Goal: Task Accomplishment & Management: Complete application form

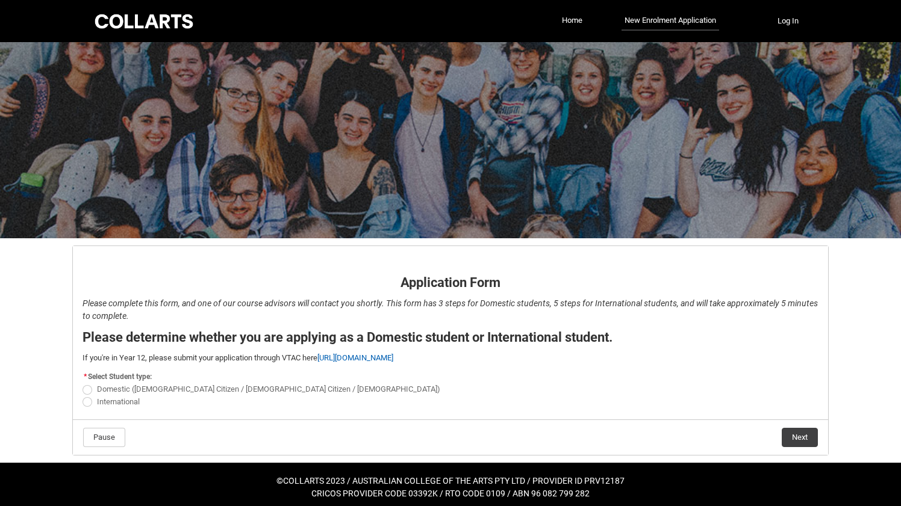
click at [102, 390] on span "Domestic ([DEMOGRAPHIC_DATA] Citizen / [DEMOGRAPHIC_DATA] Citizen / [DEMOGRAPHI…" at bounding box center [268, 389] width 343 height 9
click at [82, 383] on input "Domestic ([DEMOGRAPHIC_DATA] Citizen / [DEMOGRAPHIC_DATA] Citizen / [DEMOGRAPHI…" at bounding box center [82, 383] width 1 height 1
radio input "true"
click at [794, 436] on button "Next" at bounding box center [799, 437] width 36 height 19
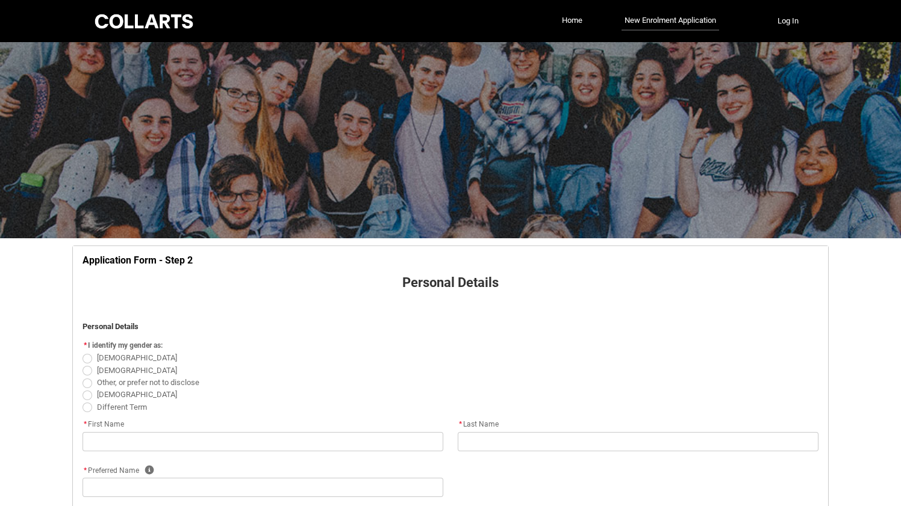
scroll to position [126, 0]
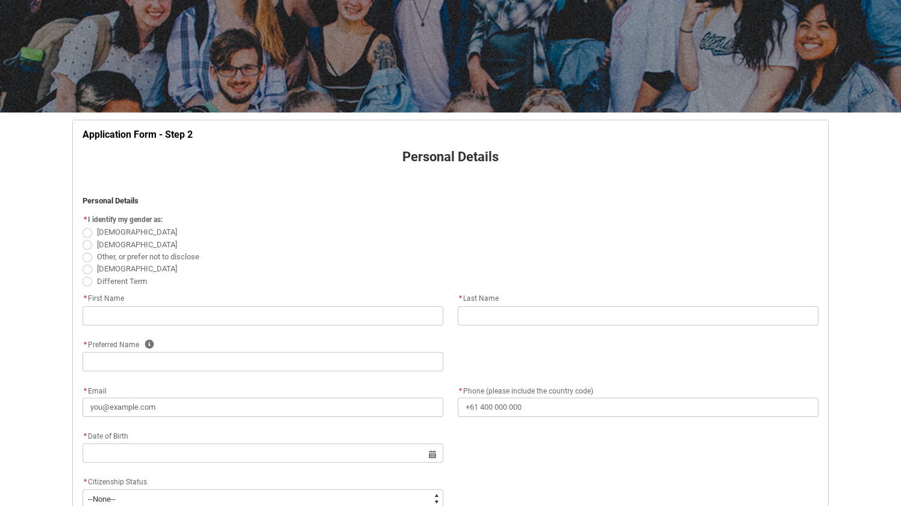
click at [88, 246] on span "REDU_Application_Form_for_Applicant flow" at bounding box center [87, 245] width 10 height 10
click at [82, 238] on input "[DEMOGRAPHIC_DATA]" at bounding box center [82, 238] width 1 height 1
radio input "true"
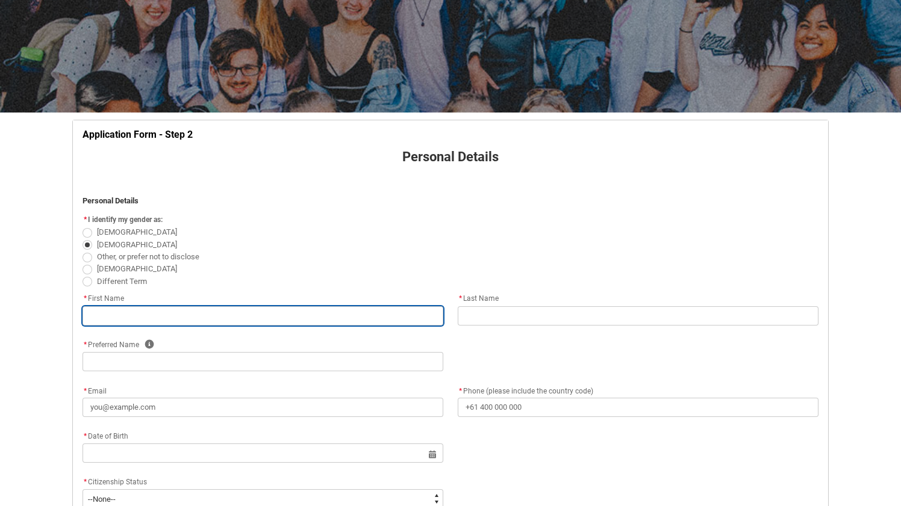
click at [98, 313] on input "REDU_Application_Form_for_Applicant flow" at bounding box center [262, 315] width 361 height 19
type lightning-primitive-input-simple "L"
type input "L"
type lightning-primitive-input-simple "La"
type input "La"
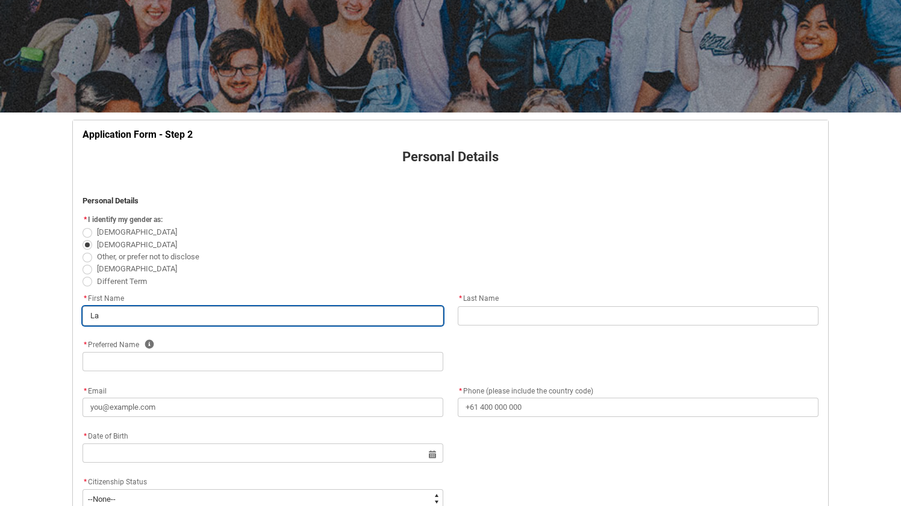
type lightning-primitive-input-simple "Lac"
type input "Lac"
type lightning-primitive-input-simple "[PERSON_NAME]"
type input "[PERSON_NAME]"
type lightning-primitive-input-simple "Lacha"
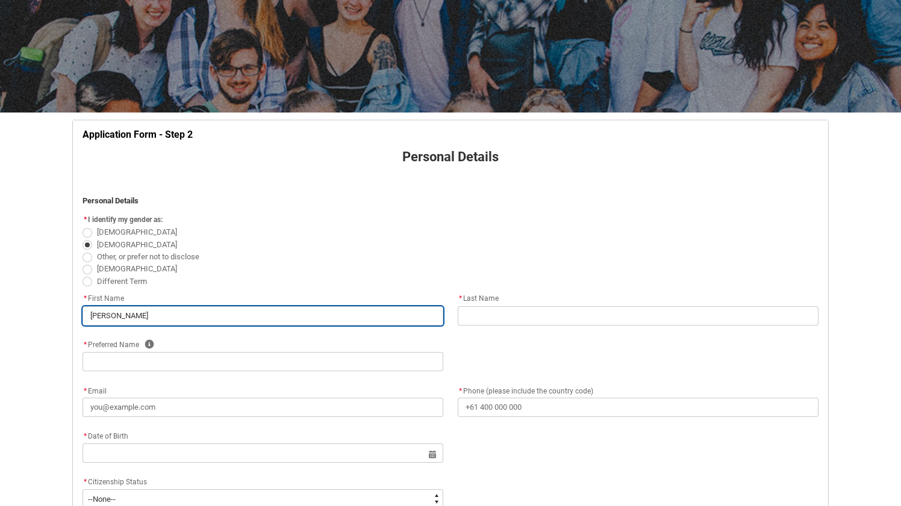
type input "Lacha"
type lightning-primitive-input-simple "Lachal"
type input "Lachal"
type lightning-primitive-input-simple "Lachaln"
type input "Lachaln"
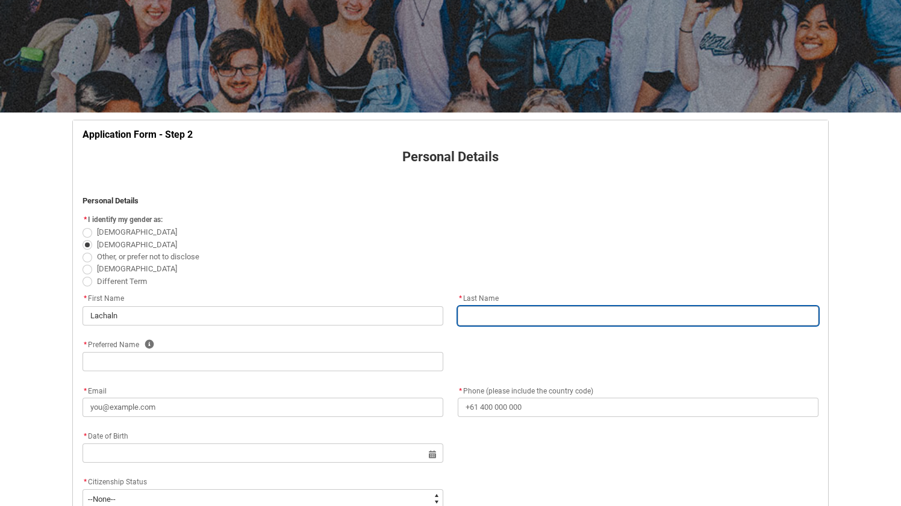
click at [502, 314] on input "REDU_Application_Form_for_Applicant flow" at bounding box center [638, 315] width 361 height 19
type lightning-primitive-input-simple "R"
type input "R"
type lightning-primitive-input-simple "Ra"
type input "Ra"
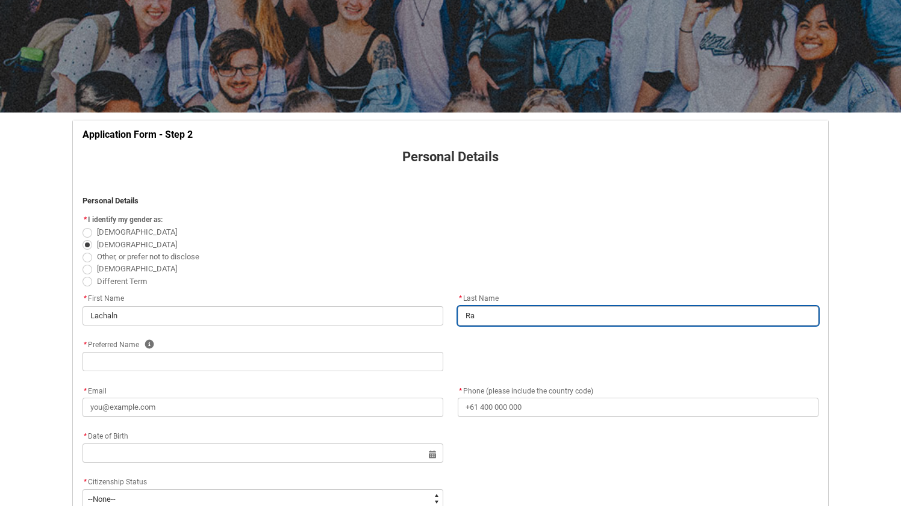
type lightning-primitive-input-simple "Rat"
type input "Rat"
type lightning-primitive-input-simple "[PERSON_NAME]"
type input "[PERSON_NAME]"
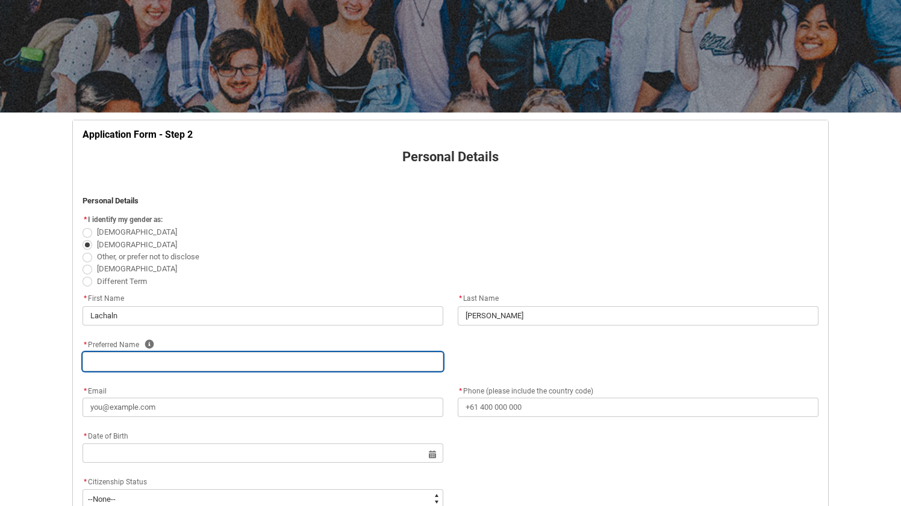
click at [134, 364] on input "REDU_Application_Form_for_Applicant flow" at bounding box center [262, 361] width 361 height 19
type lightning-primitive-input-simple "L"
type input "L"
type lightning-primitive-input-simple "La"
type input "La"
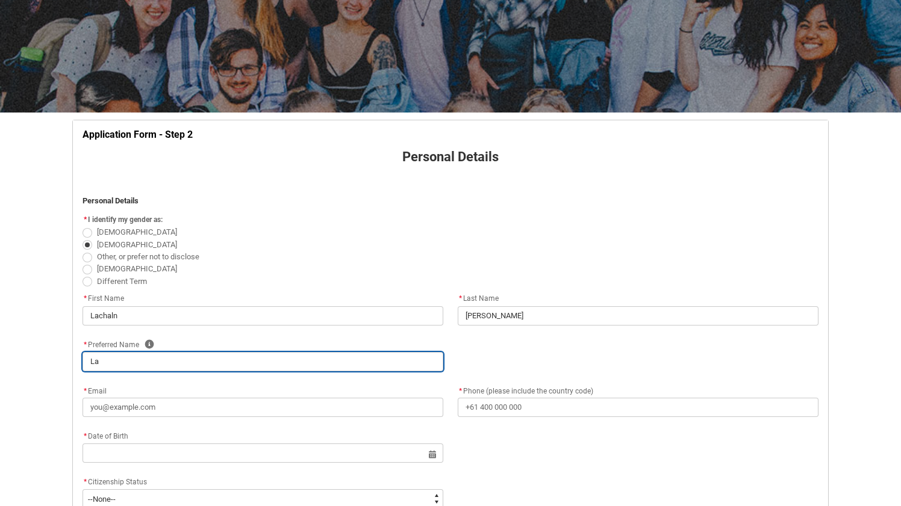
type lightning-primitive-input-simple "Lac"
type input "Lac"
type lightning-primitive-input-simple "[PERSON_NAME]"
type input "[PERSON_NAME]"
type lightning-primitive-input-simple "Lachi"
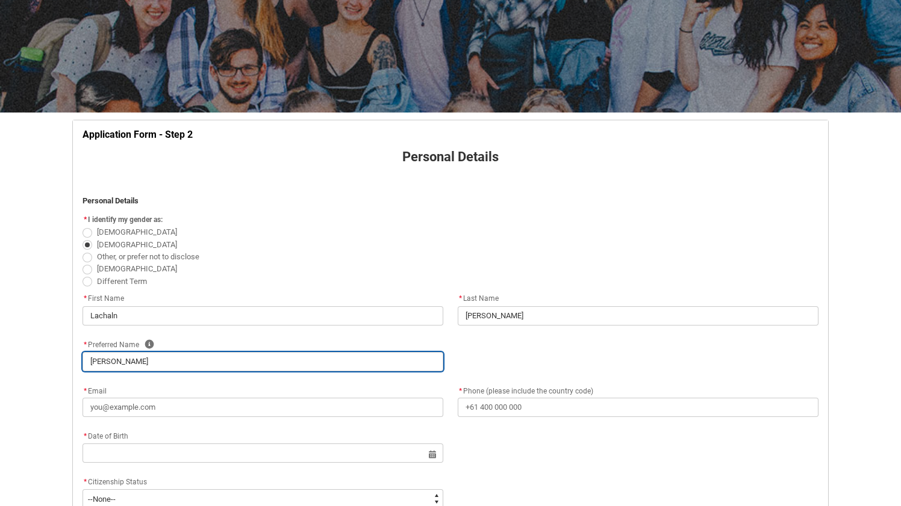
type input "Lachi"
type lightning-primitive-input-simple "Lachie"
type input "Lachie"
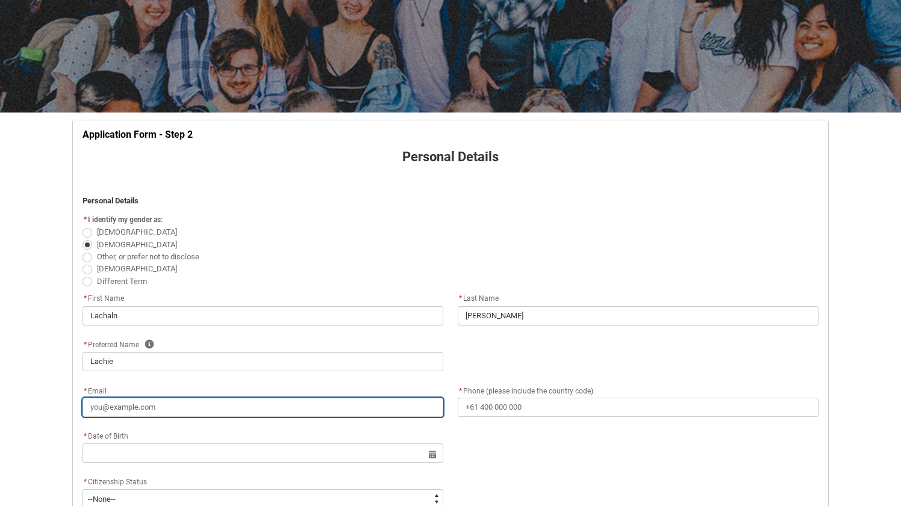
click at [171, 409] on input "* Email" at bounding box center [262, 407] width 361 height 19
type lightning-primitive-input-simple "l"
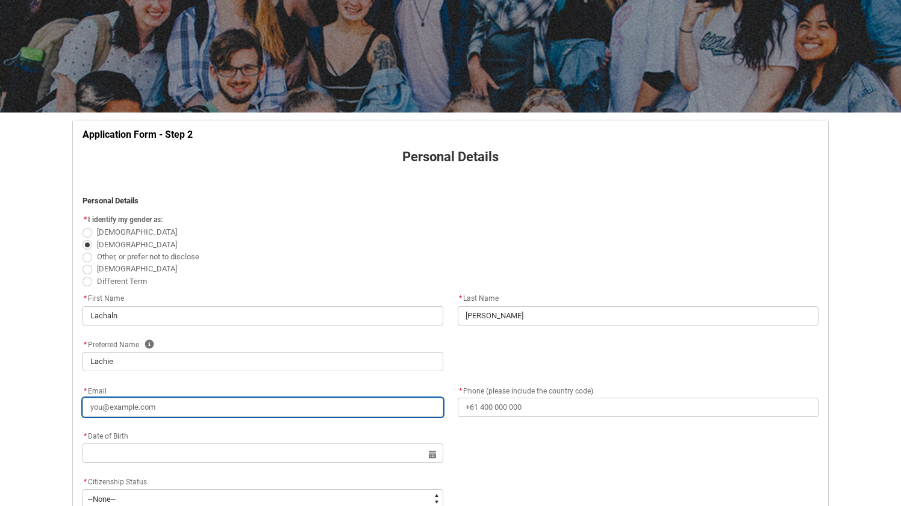
type input "l"
type lightning-primitive-input-simple "la"
type input "la"
type lightning-primitive-input-simple "lac"
type input "lac"
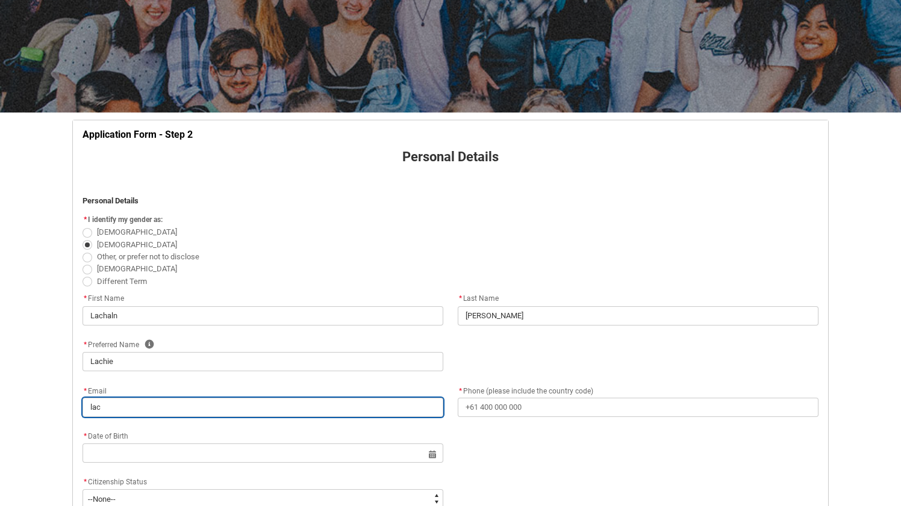
type lightning-primitive-input-simple "[PERSON_NAME]"
type input "[PERSON_NAME]"
type lightning-primitive-input-simple "lachi"
type input "lachi"
type lightning-primitive-input-simple "lachie"
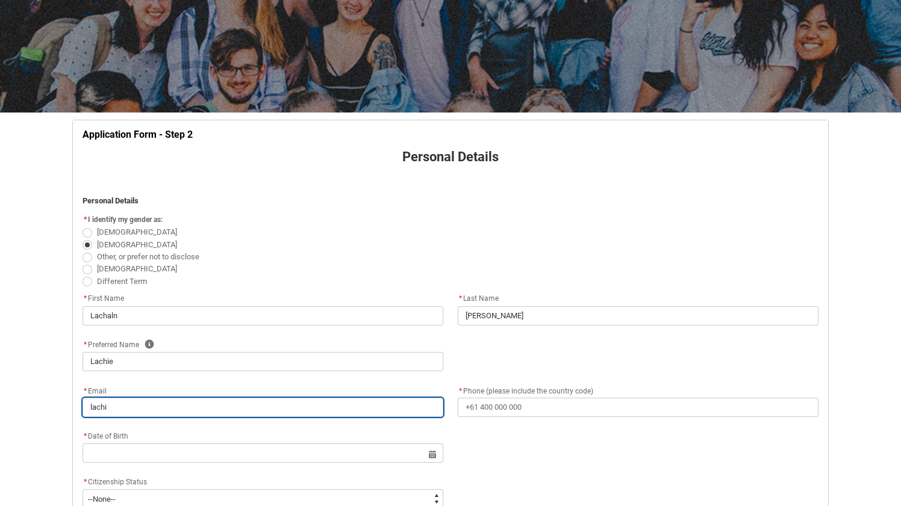
type input "lachie"
type lightning-primitive-input-simple "lachier"
type input "lachier"
type lightning-primitive-input-simple "lachiera"
type input "lachiera"
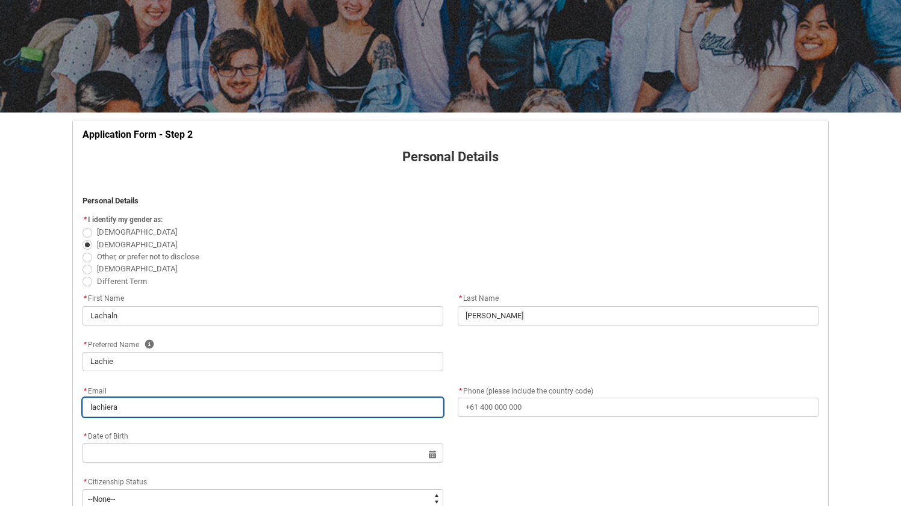
type lightning-primitive-input-simple "lachierat"
type input "lachierat"
type lightning-primitive-input-simple "lachierath"
type input "lachierath"
type lightning-primitive-input-simple "lachierath@"
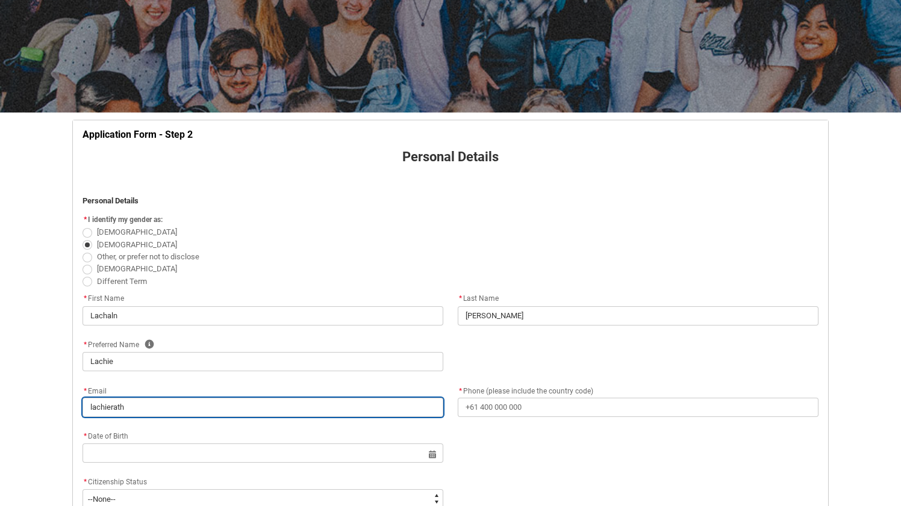
type input "lachierath@"
type lightning-primitive-input-simple "lachierath@i"
type input "lachierath@i"
type lightning-primitive-input-simple "lachierath@ic"
type input "lachierath@ic"
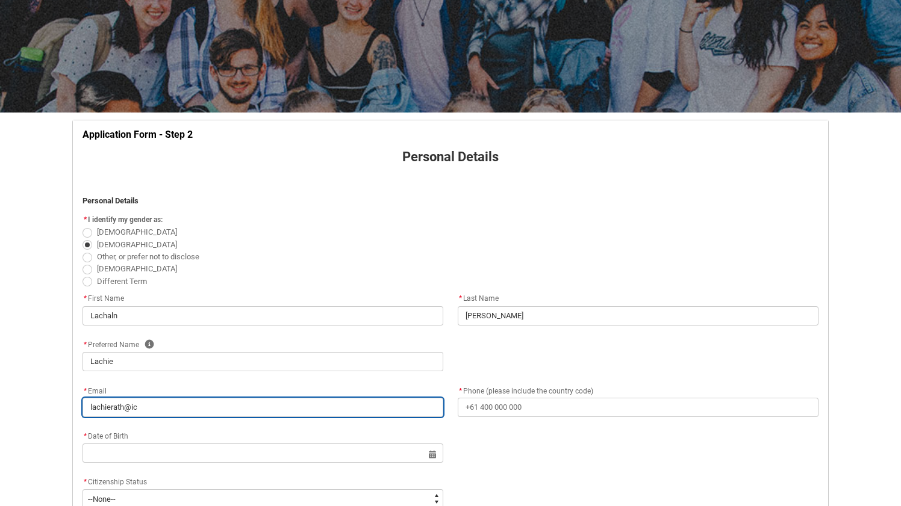
type lightning-primitive-input-simple "lachierath@icl"
type input "lachierath@icl"
type lightning-primitive-input-simple "lachierath@iclo"
type input "lachierath@iclo"
type lightning-primitive-input-simple "lachierath@iclou"
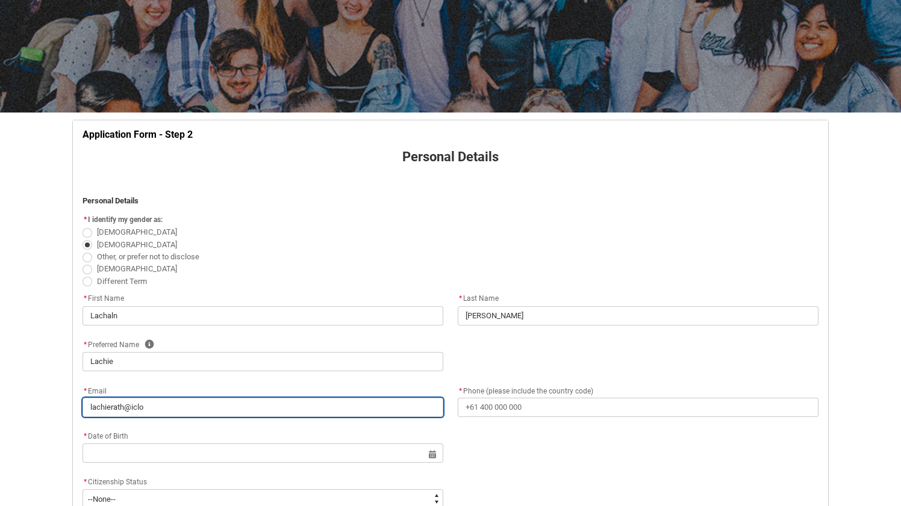
type input "lachierath@iclou"
type lightning-primitive-input-simple "[EMAIL_ADDRESS]"
type input "[EMAIL_ADDRESS]"
type lightning-primitive-input-simple "[EMAIL_ADDRESS]."
type input "[EMAIL_ADDRESS]."
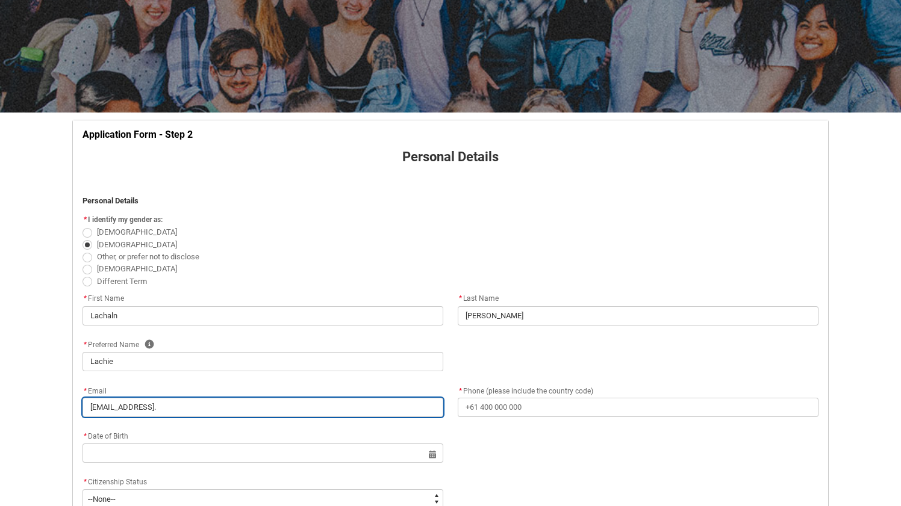
type lightning-primitive-input-simple "lachierath@icloud.c"
type input "lachierath@icloud.c"
type lightning-primitive-input-simple "[EMAIL_ADDRESS][DOMAIN_NAME]"
type input "[EMAIL_ADDRESS][DOMAIN_NAME]"
type lightning-primitive-input-simple "[EMAIL_ADDRESS][DOMAIN_NAME]"
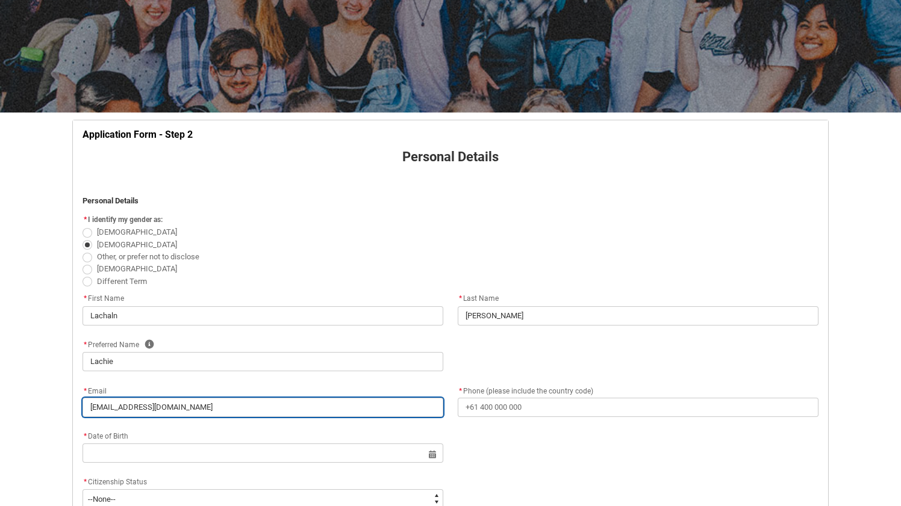
type input "[EMAIL_ADDRESS][DOMAIN_NAME]"
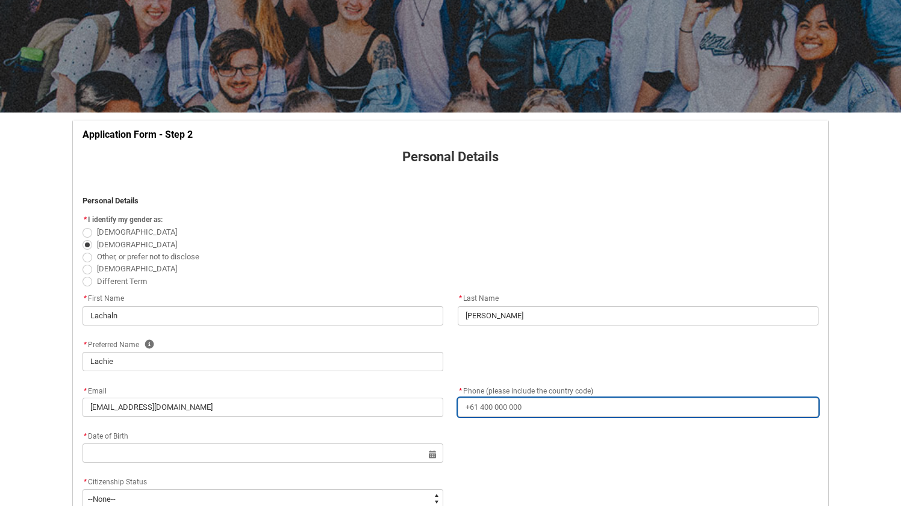
drag, startPoint x: 537, startPoint y: 406, endPoint x: 497, endPoint y: 406, distance: 39.7
click at [497, 406] on input "* Phone (please include the country code)" at bounding box center [638, 407] width 361 height 19
click at [530, 408] on input "* Phone (please include the country code)" at bounding box center [638, 407] width 361 height 19
click at [526, 409] on input "* Phone (please include the country code)" at bounding box center [638, 407] width 361 height 19
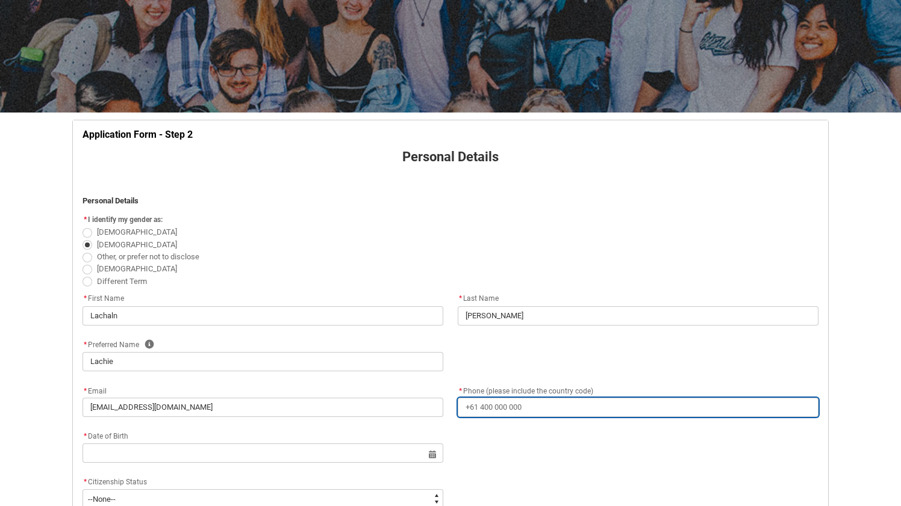
type lightning-primitive-input-simple "0"
type input "0"
type lightning-primitive-input-simple "04"
type input "04"
type lightning-primitive-input-simple "040"
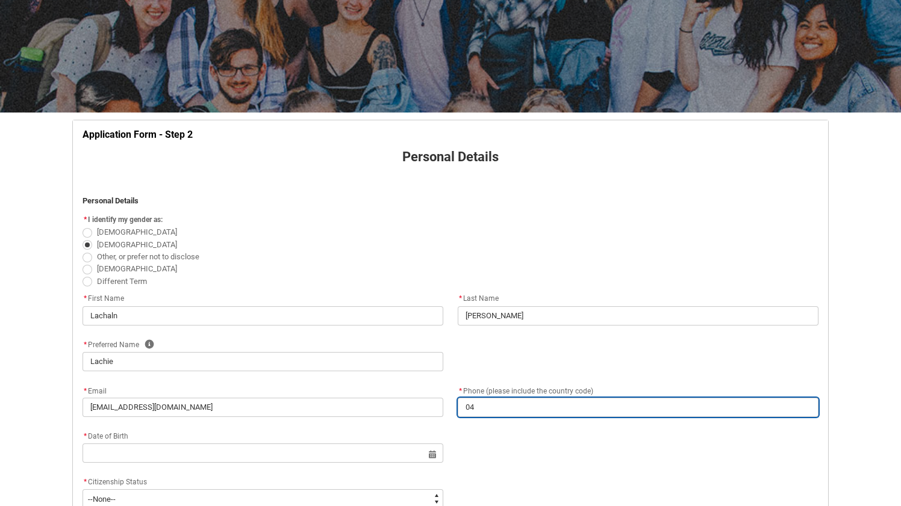
type input "040"
type lightning-primitive-input-simple "0401"
type input "0401"
type lightning-primitive-input-simple "04013"
type input "04013"
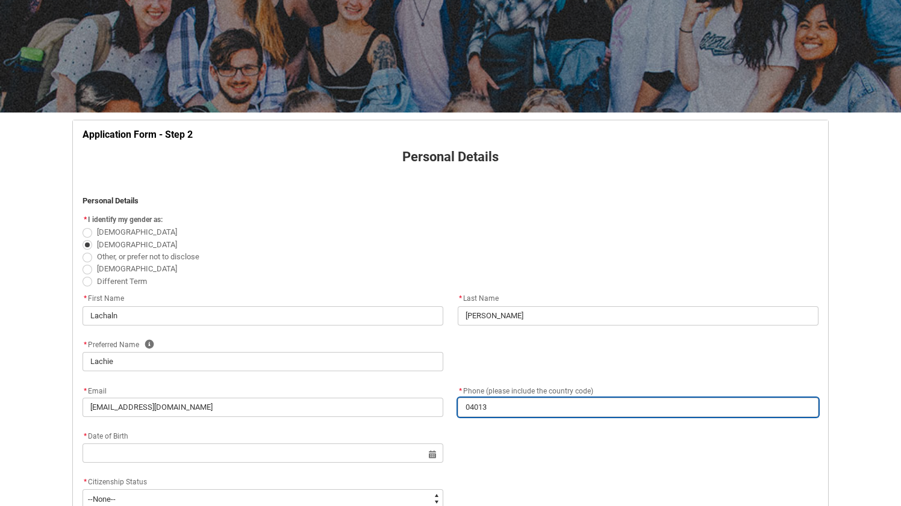
type lightning-primitive-input-simple "040135"
type input "040135"
type lightning-primitive-input-simple "0401354"
type input "0401354"
type lightning-primitive-input-simple "04013541"
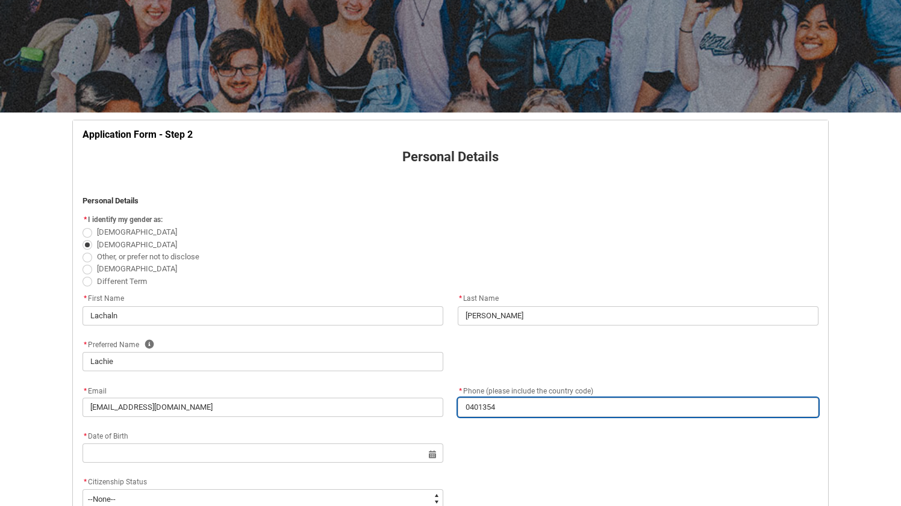
type input "04013541"
type lightning-primitive-input-simple "040135414"
type input "040135414"
type lightning-primitive-input-simple "0401354144"
type input "0401354144"
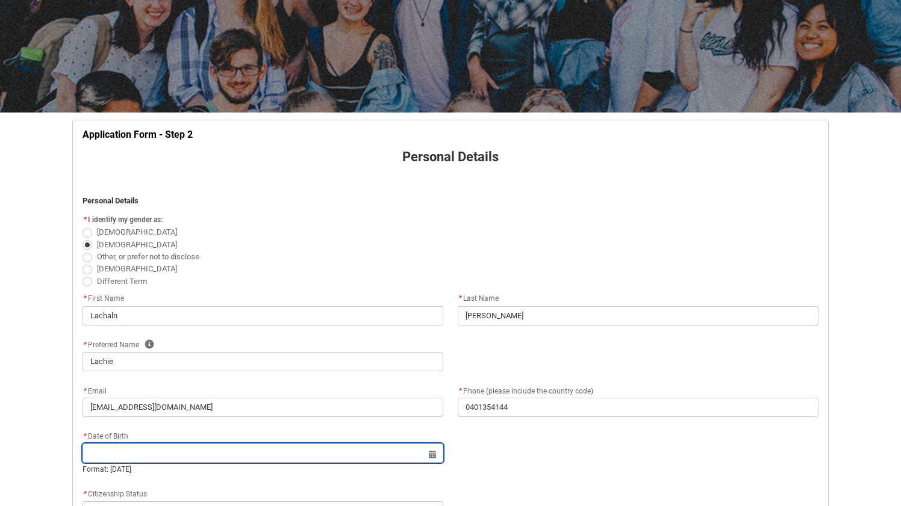
click at [149, 453] on input "REDU_Application_Form_for_Applicant flow" at bounding box center [262, 453] width 361 height 19
select select "2025"
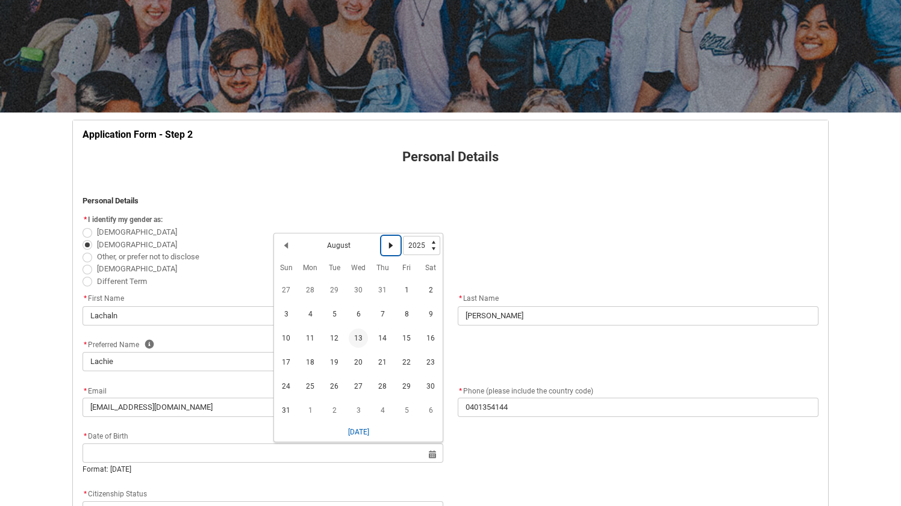
click at [389, 246] on lightning-primitive-icon "Date picker: August" at bounding box center [391, 245] width 8 height 8
click at [389, 246] on lightning-primitive-icon "Date picker: September" at bounding box center [391, 248] width 8 height 8
click at [389, 246] on lightning-primitive-icon "Date picker: October" at bounding box center [391, 248] width 8 height 8
click at [389, 246] on lightning-primitive-icon "Date picker: November" at bounding box center [391, 248] width 8 height 8
click at [285, 247] on lightning-primitive-icon "Date picker: December" at bounding box center [286, 248] width 8 height 8
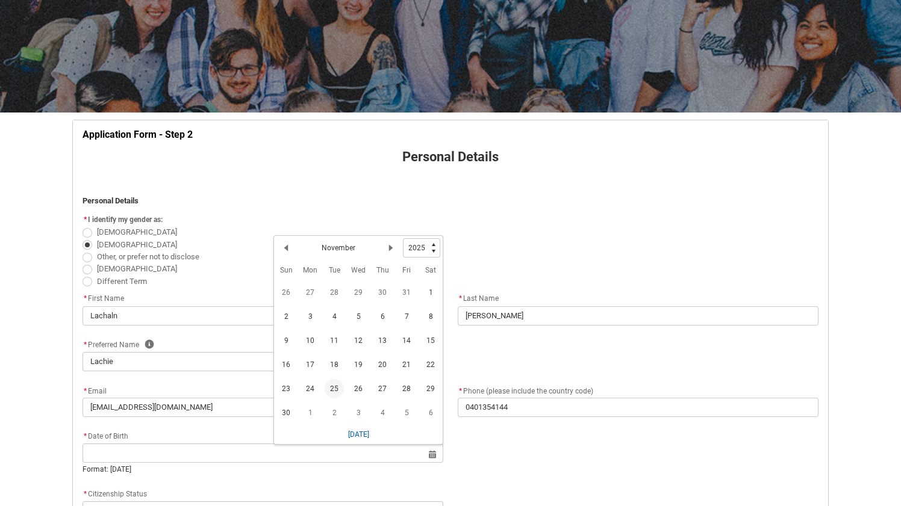
click at [334, 391] on span "25" at bounding box center [333, 388] width 19 height 19
type lightning-datepicker "[DATE]"
type lightning-input "[DATE]"
type input "[DATE]"
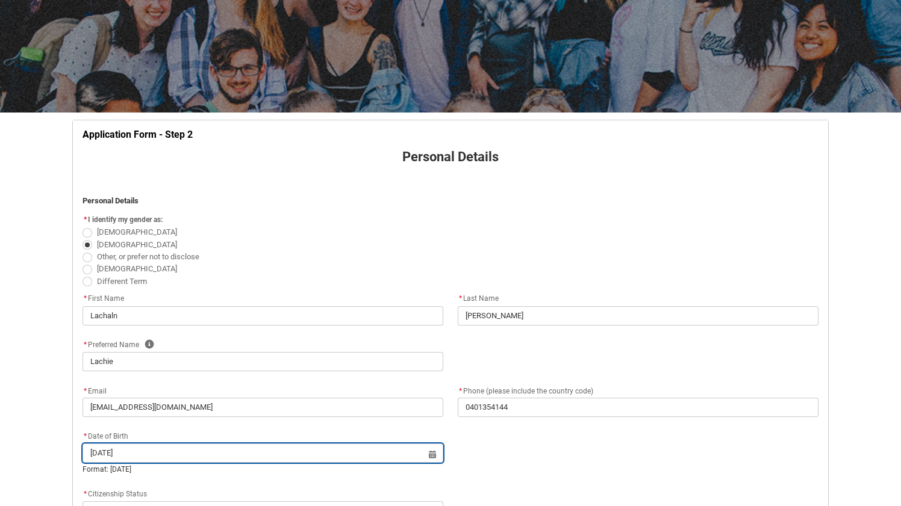
click at [432, 455] on input "[DATE]" at bounding box center [262, 453] width 361 height 19
select select "2025"
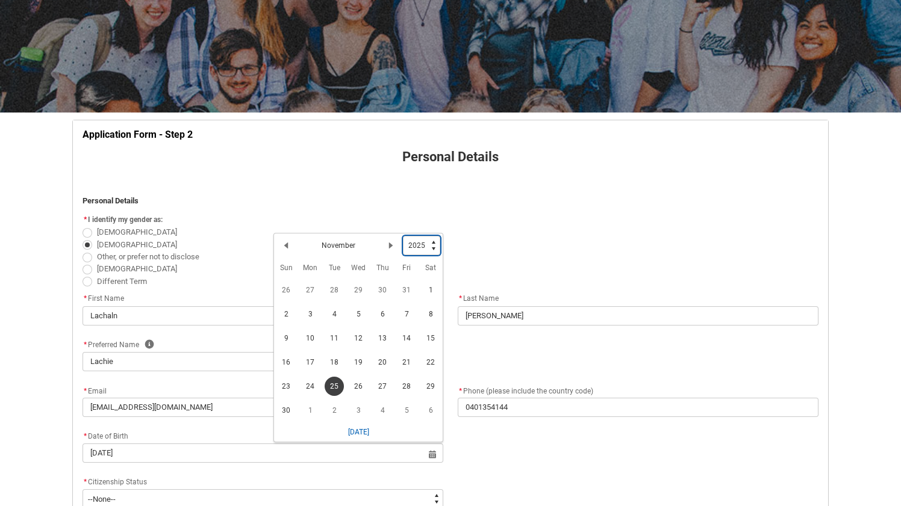
click at [432, 246] on select "1925 1926 1927 1928 1929 1930 1931 1932 1933 1934 1935 1936 1937 1938 1939 1940…" at bounding box center [421, 245] width 37 height 19
type lightning-select "2004"
click at [403, 236] on select "1925 1926 1927 1928 1929 1930 1931 1932 1933 1934 1935 1936 1937 1938 1939 1940…" at bounding box center [421, 245] width 37 height 19
select select "2004"
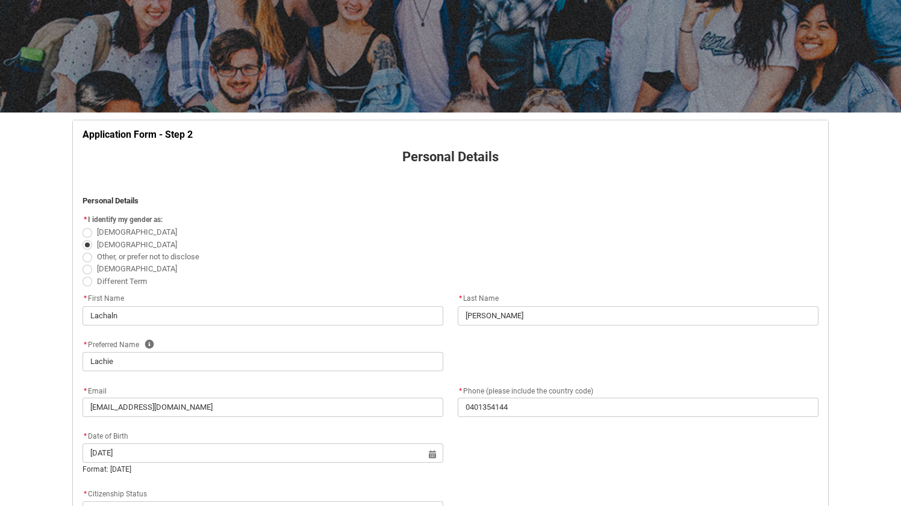
click at [211, 472] on div "Format: [DATE]" at bounding box center [262, 469] width 361 height 11
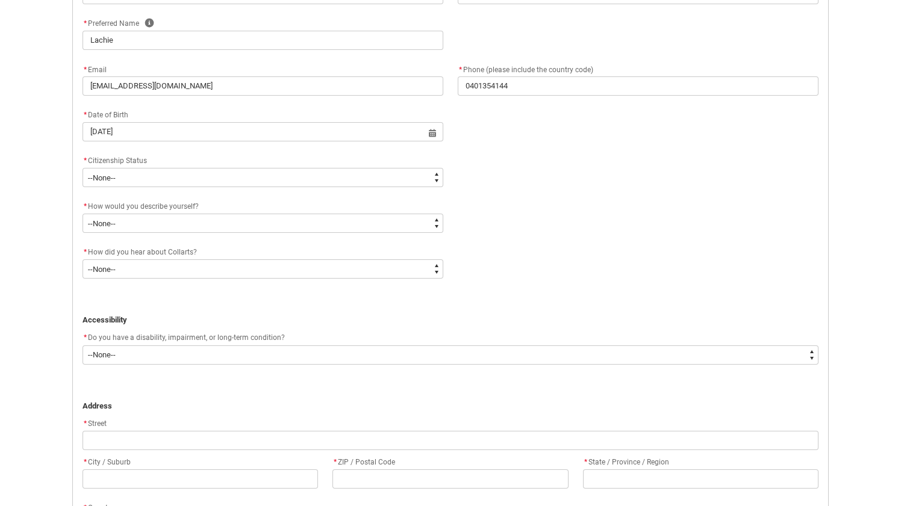
scroll to position [450, 0]
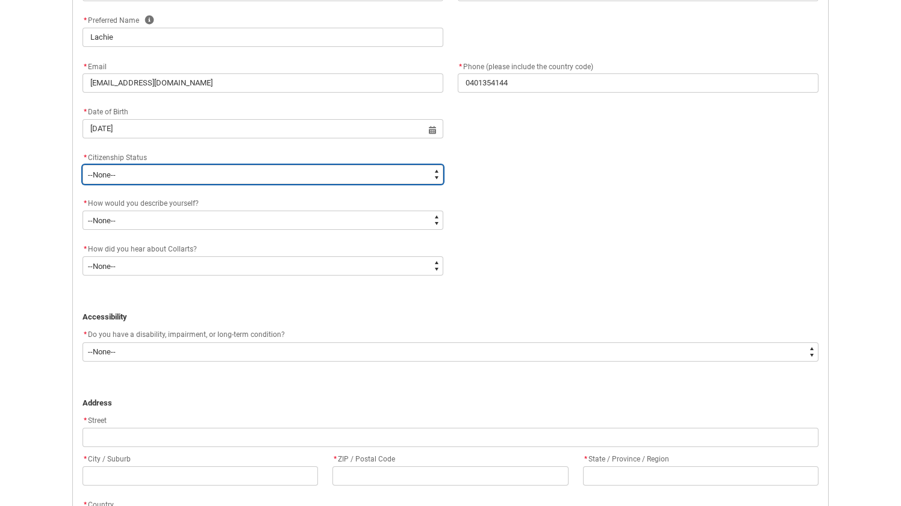
click at [296, 180] on select "--None-- [DEMOGRAPHIC_DATA] Humanitarian Visa [DEMOGRAPHIC_DATA] citizen Other …" at bounding box center [262, 174] width 361 height 19
type lightning-select "Citizenship.1"
click at [82, 165] on select "--None-- [DEMOGRAPHIC_DATA] Humanitarian Visa [DEMOGRAPHIC_DATA] citizen Other …" at bounding box center [262, 174] width 361 height 19
select select "Citizenship.1"
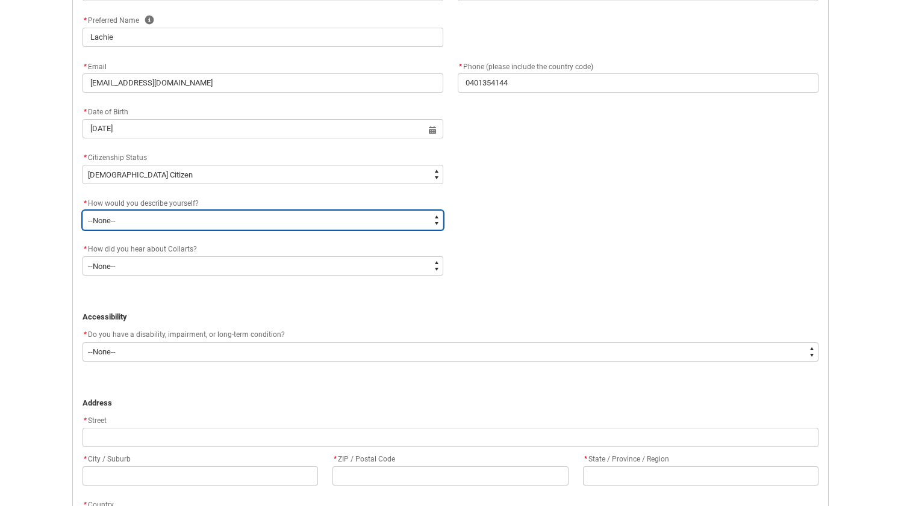
click at [238, 220] on select "--None-- I'm currently in Year 12 and planning what I'll do after school I've c…" at bounding box center [262, 220] width 361 height 19
type lightning-select "HSLC_Domestic_b"
click at [82, 211] on select "--None-- I'm currently in Year 12 and planning what I'll do after school I've c…" at bounding box center [262, 220] width 361 height 19
select select "HSLC_Domestic_b"
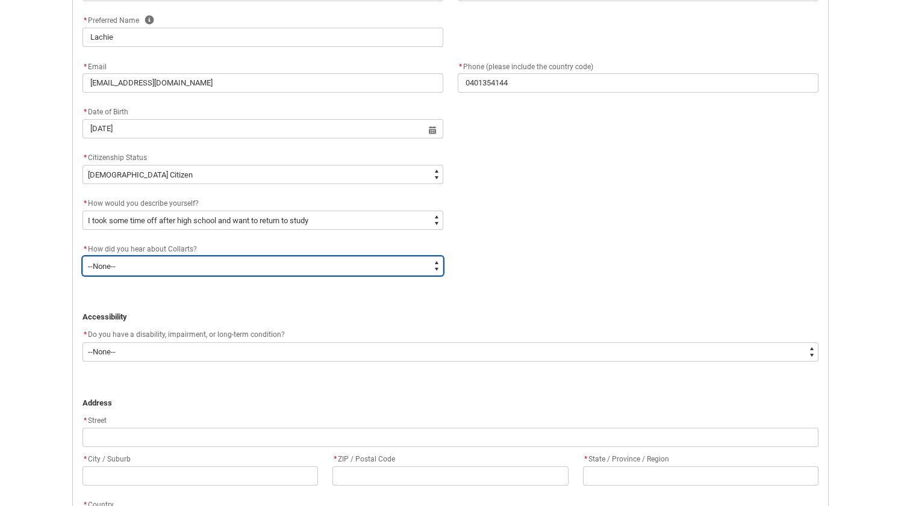
click at [282, 268] on select "--None-- Advertising - Facebook Advertising - Google Advertising - Instagram Ad…" at bounding box center [262, 265] width 361 height 19
type lightning-select "Heard_About_Collarts_Picklist.Word of mouth"
click at [82, 256] on select "--None-- Advertising - Facebook Advertising - Google Advertising - Instagram Ad…" at bounding box center [262, 265] width 361 height 19
select select "Heard_About_Collarts_Picklist.Word of mouth"
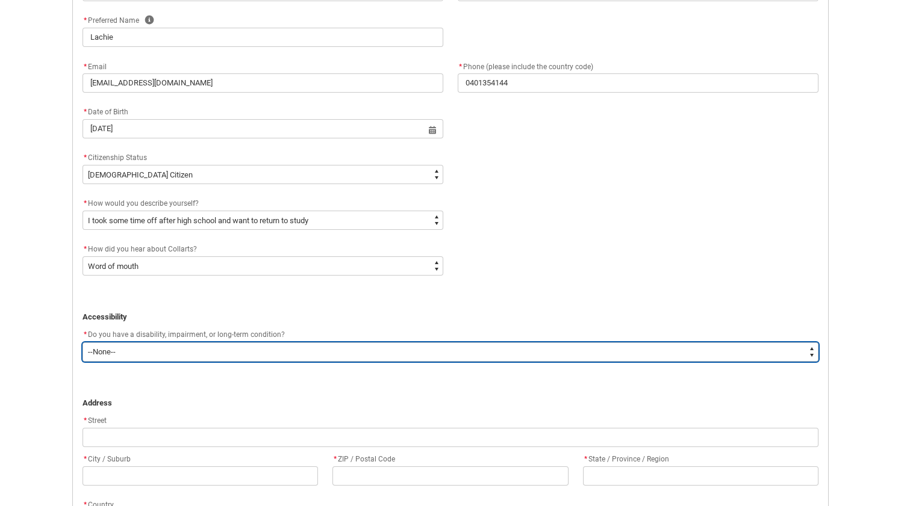
click at [183, 351] on select "--None-- Yes No" at bounding box center [450, 352] width 736 height 19
type lightning-select "No_TextChoice"
click at [82, 343] on select "--None-- Yes No" at bounding box center [450, 352] width 736 height 19
select select "No_TextChoice"
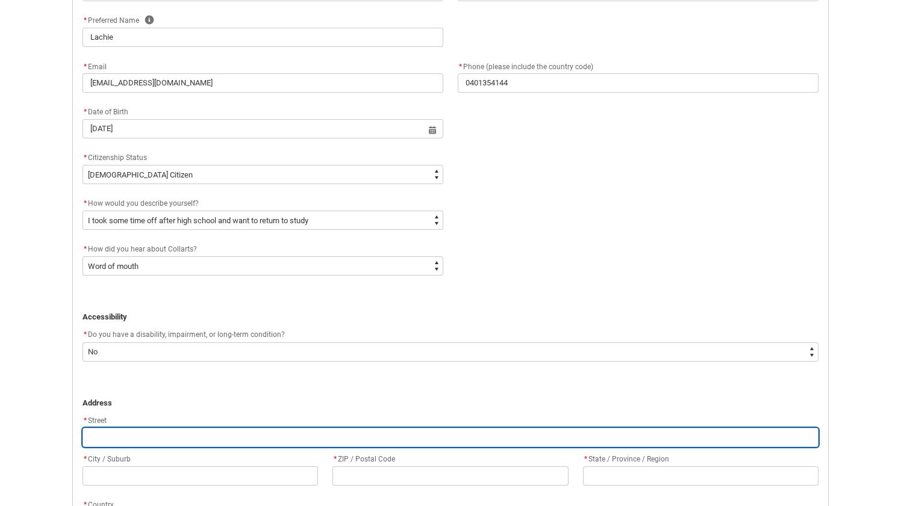
click at [121, 443] on input "REDU_Application_Form_for_Applicant flow" at bounding box center [450, 437] width 736 height 19
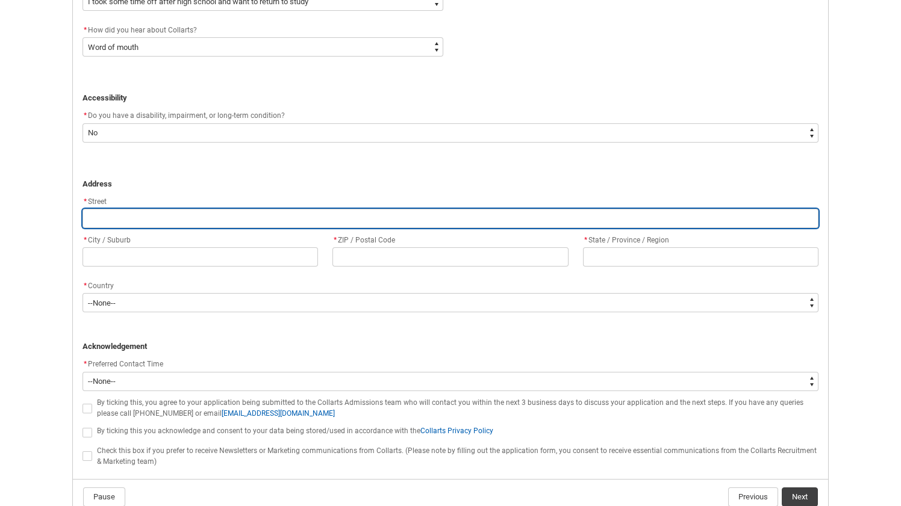
scroll to position [678, 0]
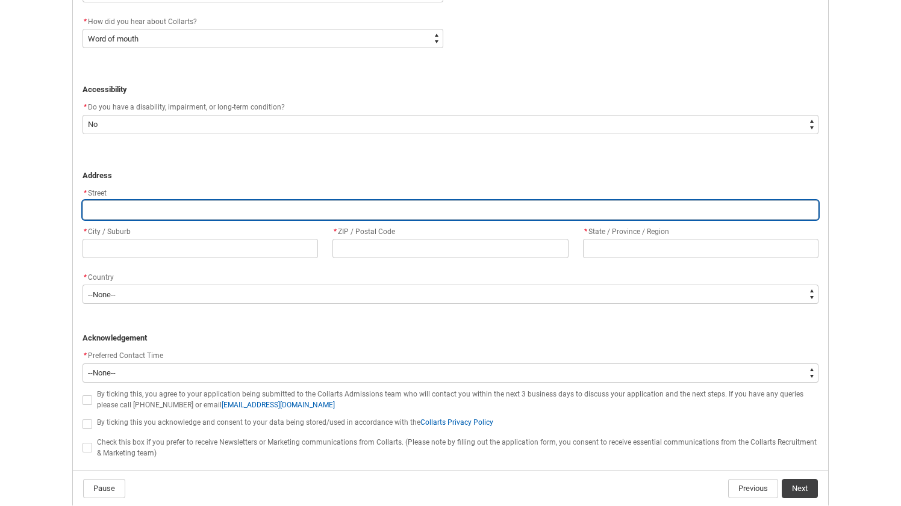
type lightning-primitive-input-simple "5"
type input "5"
type lightning-primitive-input-simple "5"
type input "5"
type lightning-primitive-input-simple "[STREET_ADDRESS]"
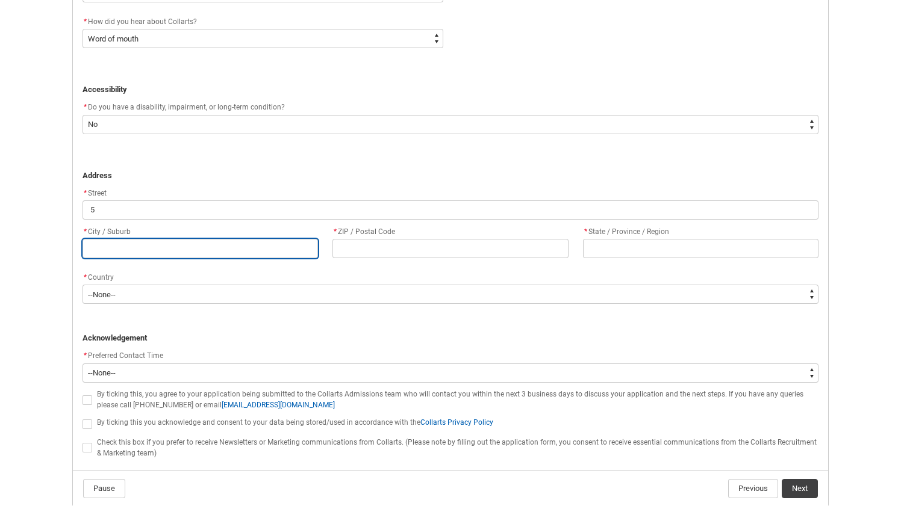
type lightning-primitive-input-simple "[GEOGRAPHIC_DATA]"
type lightning-primitive-input-simple "3165"
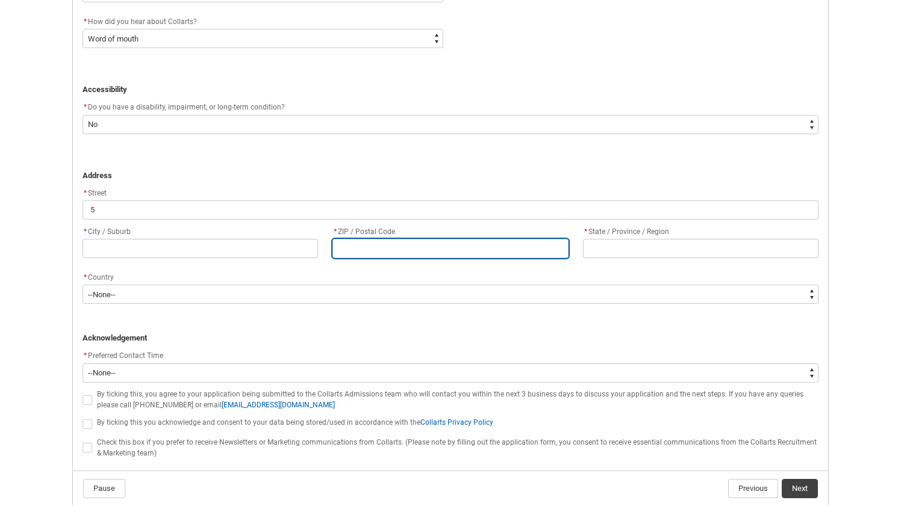
type lightning-primitive-input-simple "NON-US/OTHER"
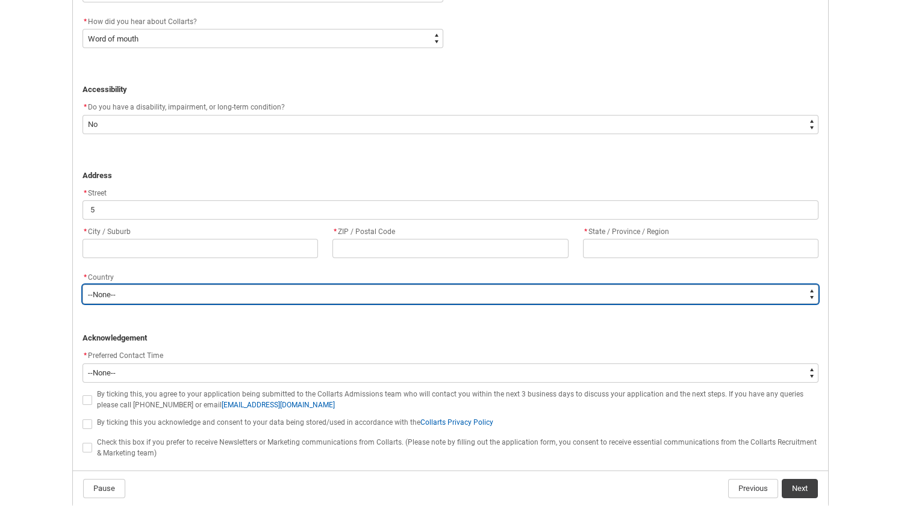
type lightning-select "Country_Choice.1101"
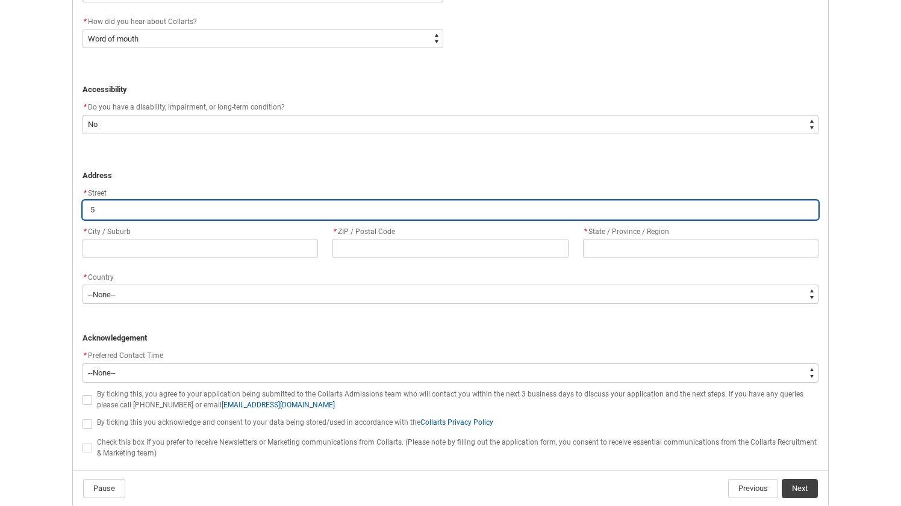
type input "[STREET_ADDRESS]"
type input "[GEOGRAPHIC_DATA]"
type input "3165"
type input "NON-US/OTHER"
select select "Country_Choice.1101"
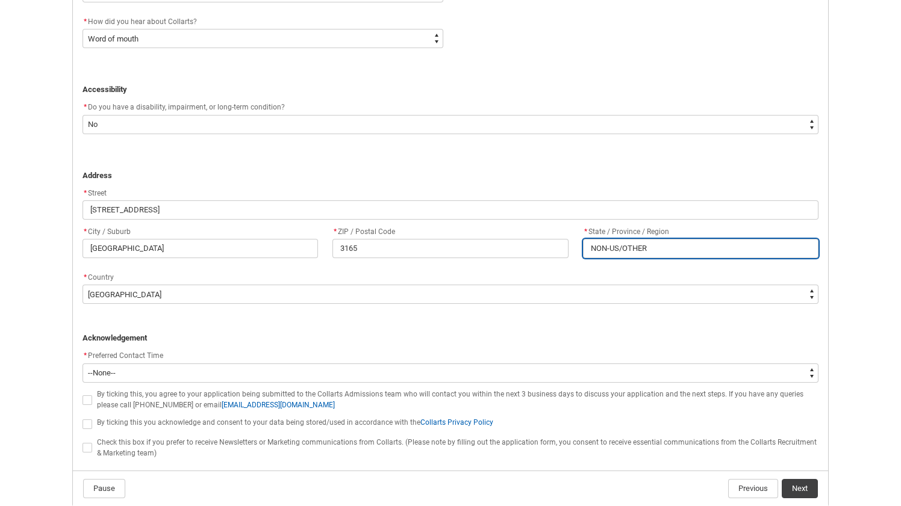
drag, startPoint x: 668, startPoint y: 247, endPoint x: 559, endPoint y: 251, distance: 108.4
click at [559, 251] on div "* City / Suburb [GEOGRAPHIC_DATA] * ZIP / Postal Code 3165 * State / Province /…" at bounding box center [450, 248] width 750 height 46
type lightning-primitive-input-simple "v"
type input "v"
type lightning-primitive-input-simple "vi"
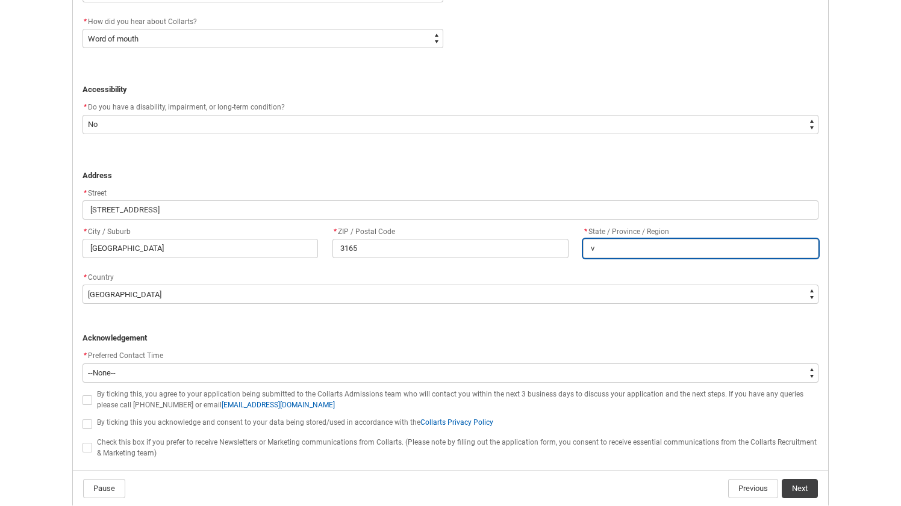
type input "vi"
type lightning-primitive-input-simple "vic"
type input "vic"
type lightning-primitive-input-simple "VIC"
type input "VIC"
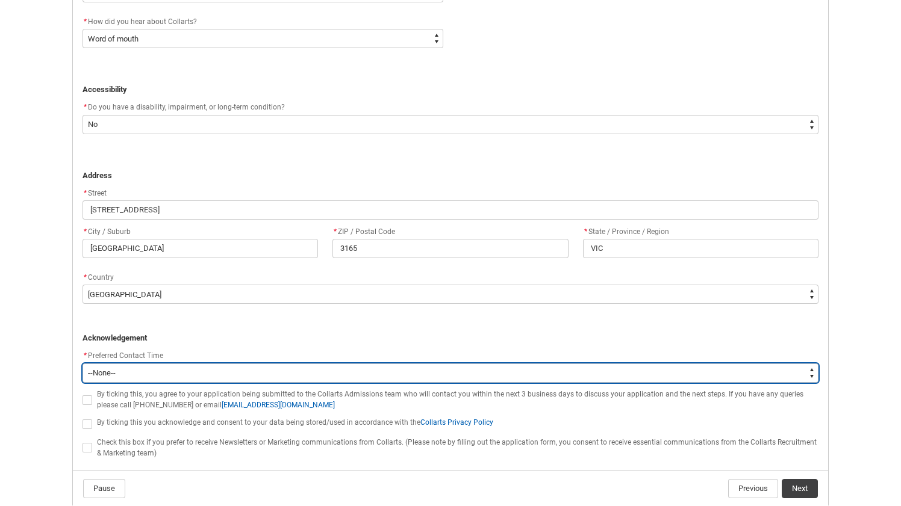
click at [277, 378] on select "--None-- Morning (9:00AM-12:00PM) Afternoon (12:00PM-5:00PM)" at bounding box center [450, 373] width 736 height 19
click at [243, 374] on select "--None-- Morning (9:00AM-12:00PM) Afternoon (12:00PM-5:00PM)" at bounding box center [450, 373] width 736 height 19
type lightning-select "P_Contact_Time_Afternoon"
click at [82, 364] on select "--None-- Morning (9:00AM-12:00PM) Afternoon (12:00PM-5:00PM)" at bounding box center [450, 373] width 736 height 19
select select "P_Contact_Time_Afternoon"
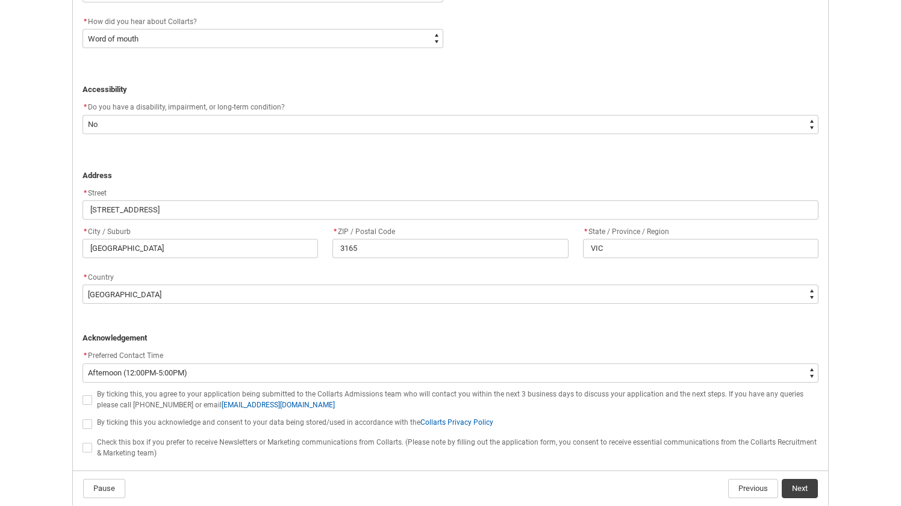
click at [96, 397] on label "REDU_Application_Form_for_Applicant flow" at bounding box center [89, 399] width 14 height 9
click at [82, 394] on input "REDU_Application_Form_for_Applicant flow" at bounding box center [82, 393] width 1 height 1
type lightning-input "true"
checkbox input "true"
click at [95, 416] on lightning-input "REDU_Application_Form_for_Applicant flow" at bounding box center [89, 423] width 14 height 16
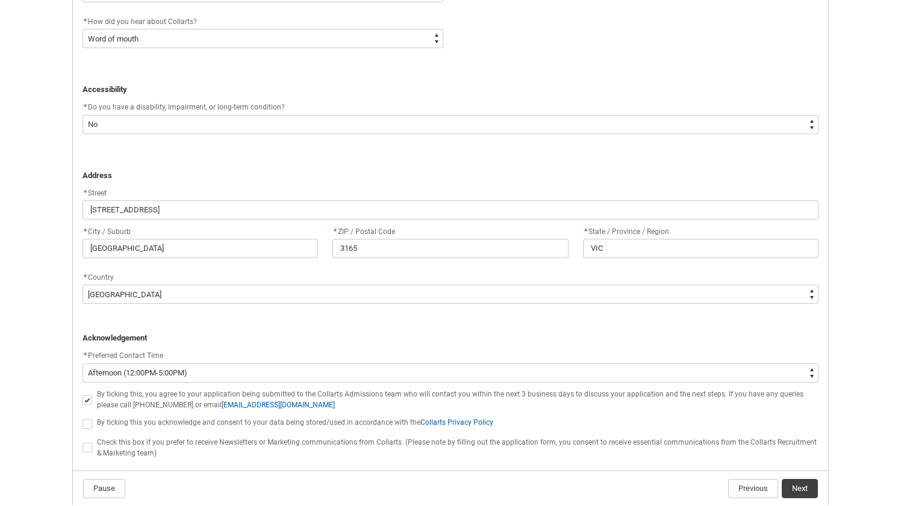
click at [86, 423] on span "REDU_Application_Form_for_Applicant flow" at bounding box center [87, 425] width 10 height 10
click at [82, 418] on input "REDU_Application_Form_for_Applicant flow" at bounding box center [82, 417] width 1 height 1
type lightning-input "true"
checkbox input "true"
click at [85, 446] on span "REDU_Application_Form_for_Applicant flow" at bounding box center [87, 448] width 10 height 10
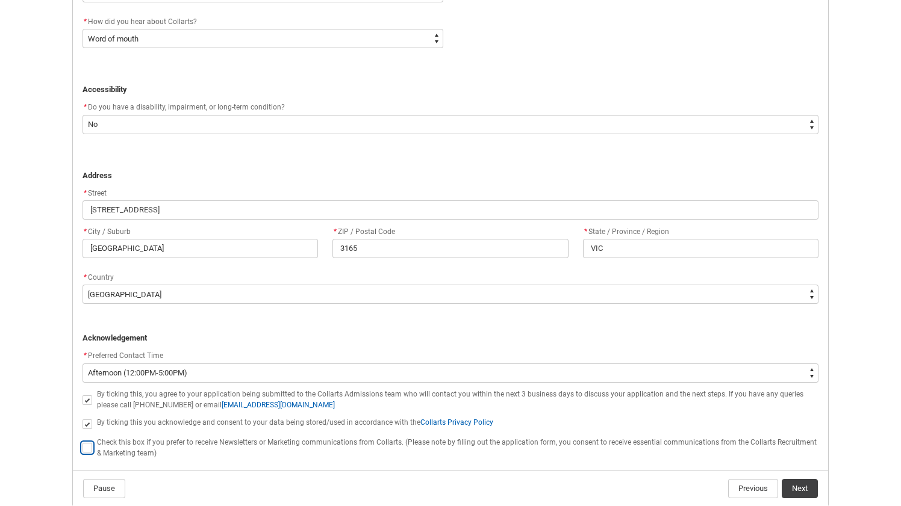
click at [82, 442] on input "REDU_Application_Form_for_Applicant flow" at bounding box center [82, 441] width 1 height 1
type lightning-input "true"
checkbox input "true"
click at [85, 449] on span "REDU_Application_Form_for_Applicant flow" at bounding box center [87, 448] width 10 height 10
click at [82, 442] on input "REDU_Application_Form_for_Applicant flow" at bounding box center [82, 441] width 1 height 1
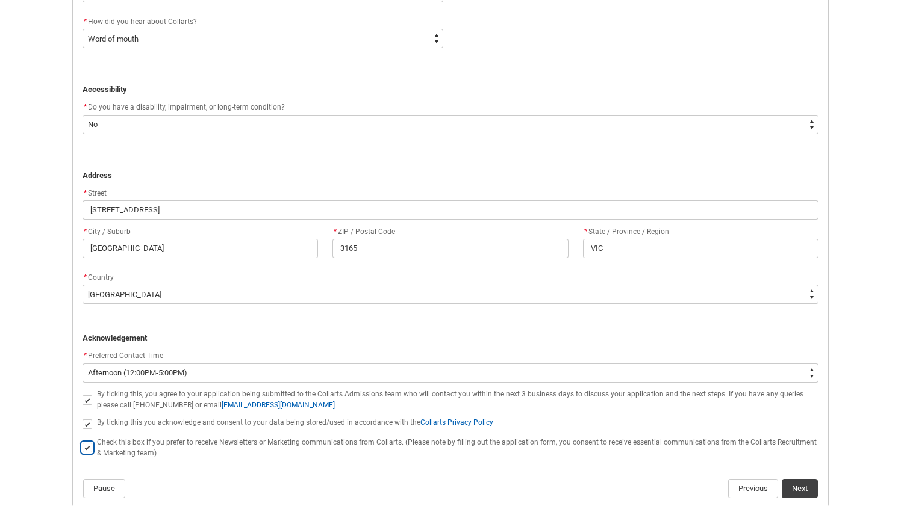
type lightning-input "false"
checkbox input "false"
click at [802, 486] on button "Next" at bounding box center [799, 488] width 36 height 19
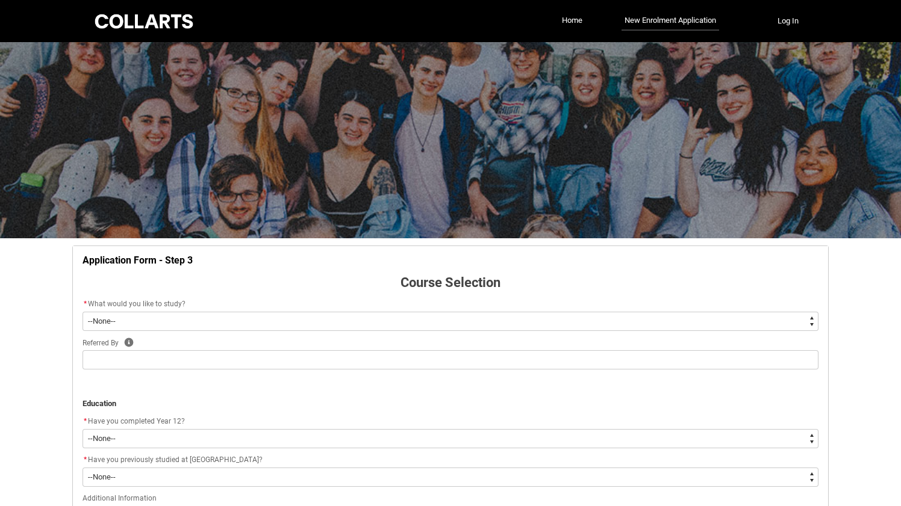
scroll to position [126, 0]
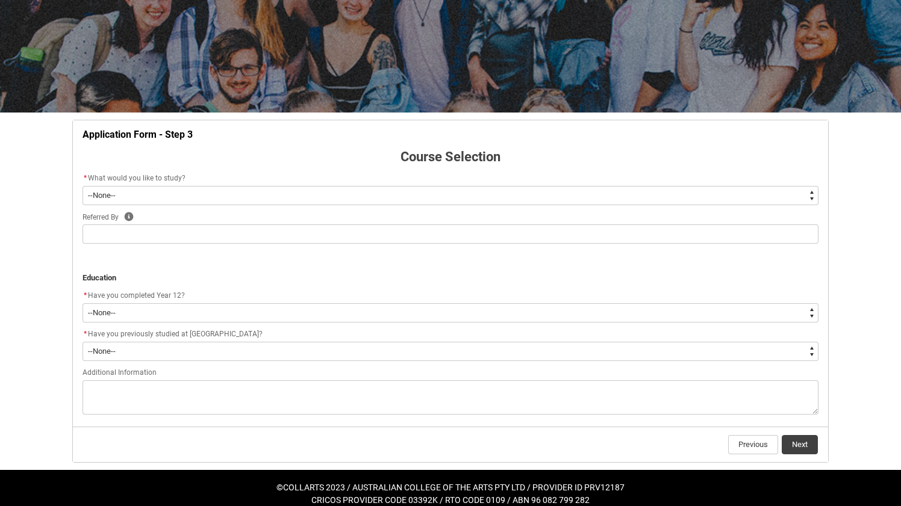
click at [588, 194] on select "--None-- Diploma Bachelor Post Graduate" at bounding box center [450, 195] width 736 height 19
type lightning-select "WhichDegree_Diploma"
click at [82, 186] on select "--None-- Diploma Bachelor Post Graduate" at bounding box center [450, 195] width 736 height 19
select select "WhichDegree_Diploma"
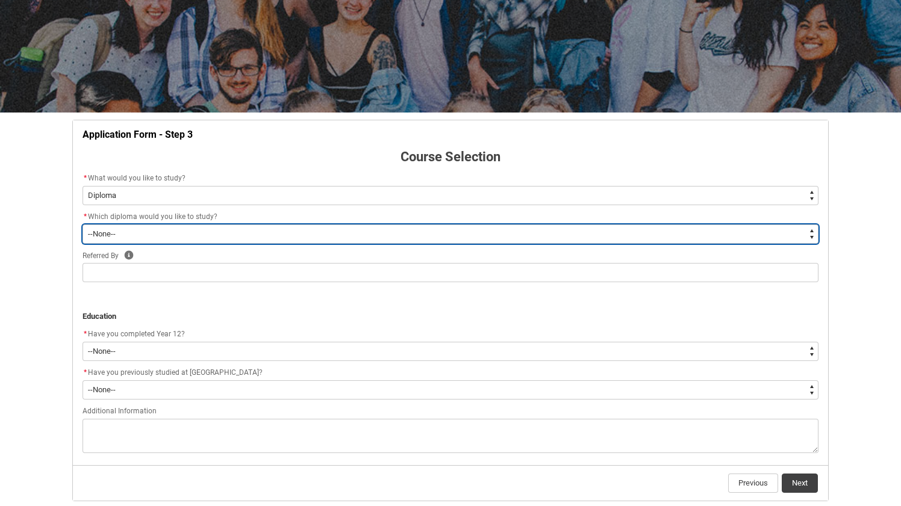
click at [230, 233] on select "--None-- Diploma of 2D Animation Diploma of Applied Business (Entertainment Man…" at bounding box center [450, 234] width 736 height 19
type lightning-select "ProgramChoice_Diploma.001OZ0000040dbuYAA"
click at [82, 225] on select "--None-- Diploma of 2D Animation Diploma of Applied Business (Entertainment Man…" at bounding box center [450, 234] width 736 height 19
select select "ProgramChoice_Diploma.001OZ0000040dbuYAA"
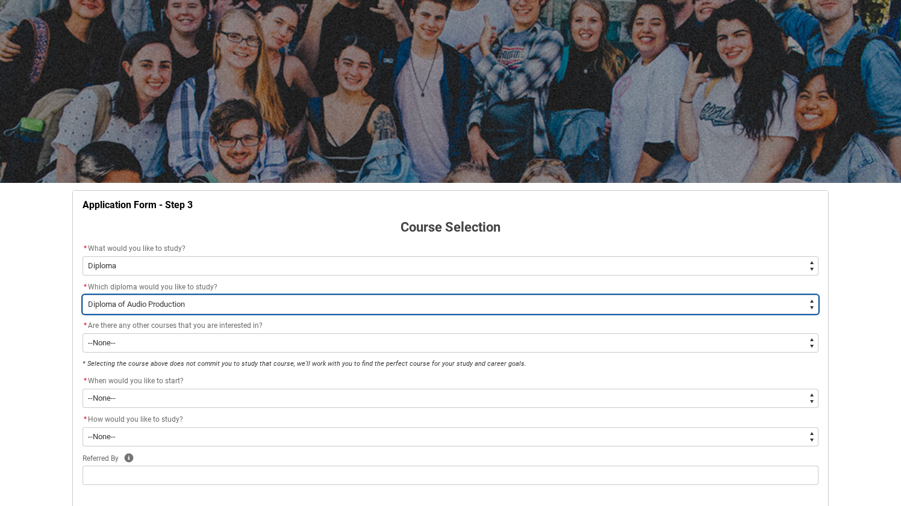
scroll to position [0, 0]
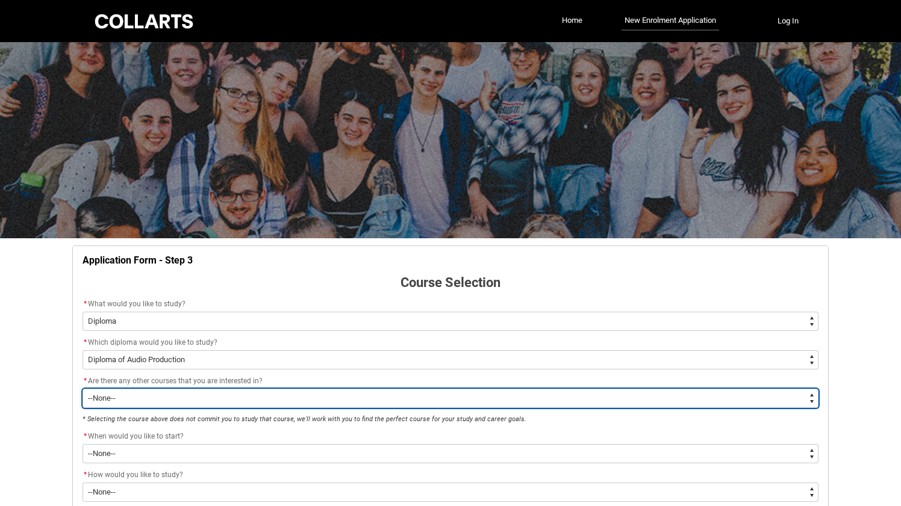
click at [323, 399] on select "--None-- Yes No" at bounding box center [450, 398] width 736 height 19
type lightning-select "No_TextChoice"
click at [82, 389] on select "--None-- Yes No" at bounding box center [450, 398] width 736 height 19
select select "No_TextChoice"
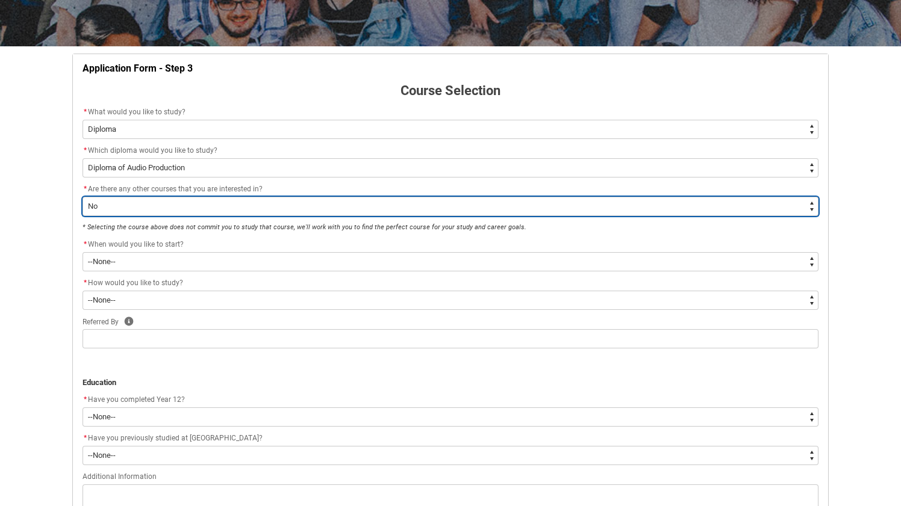
scroll to position [197, 0]
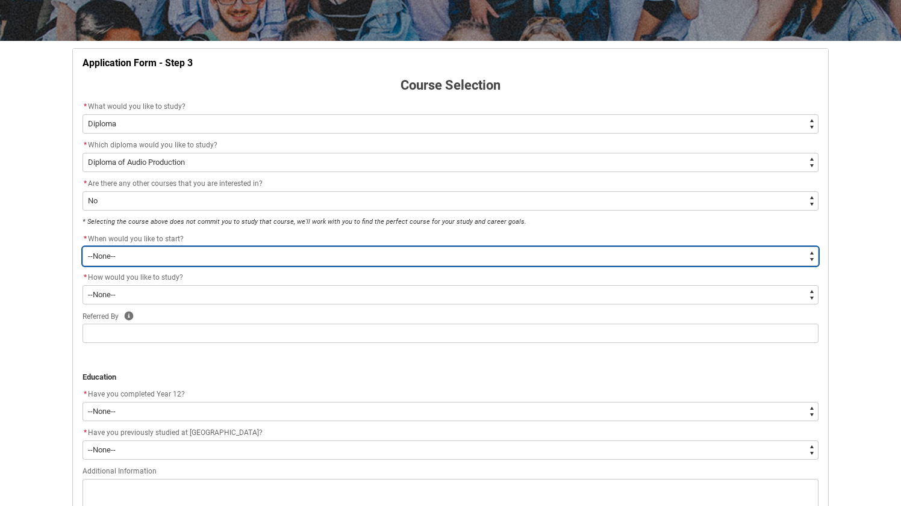
click at [276, 255] on select "--None-- Trimester 1 2026, starting [DATE] Trimester 3 2025, starting [DATE]" at bounding box center [450, 256] width 736 height 19
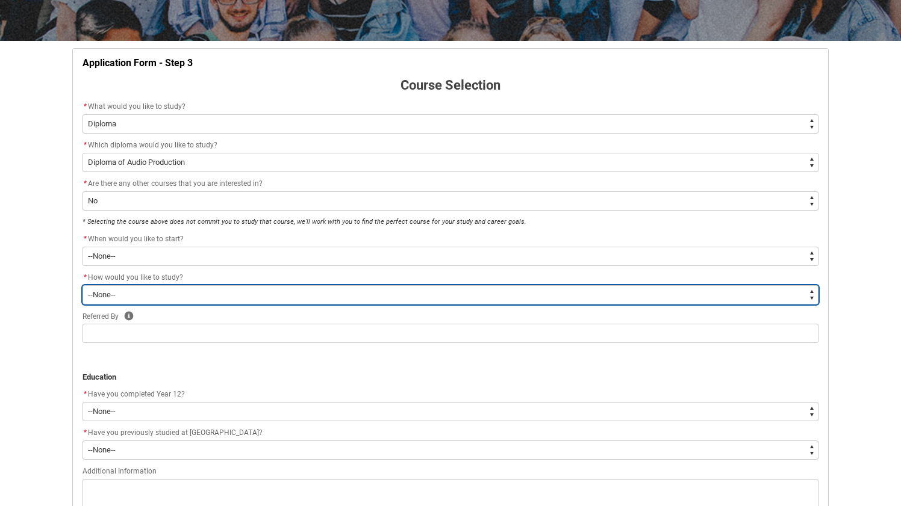
click at [237, 293] on select "--None-- On-campus Online" at bounding box center [450, 294] width 736 height 19
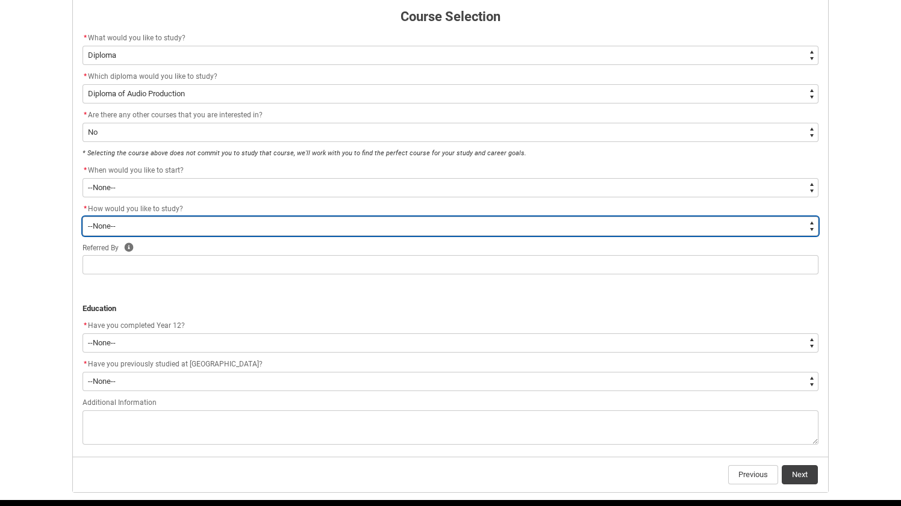
scroll to position [309, 0]
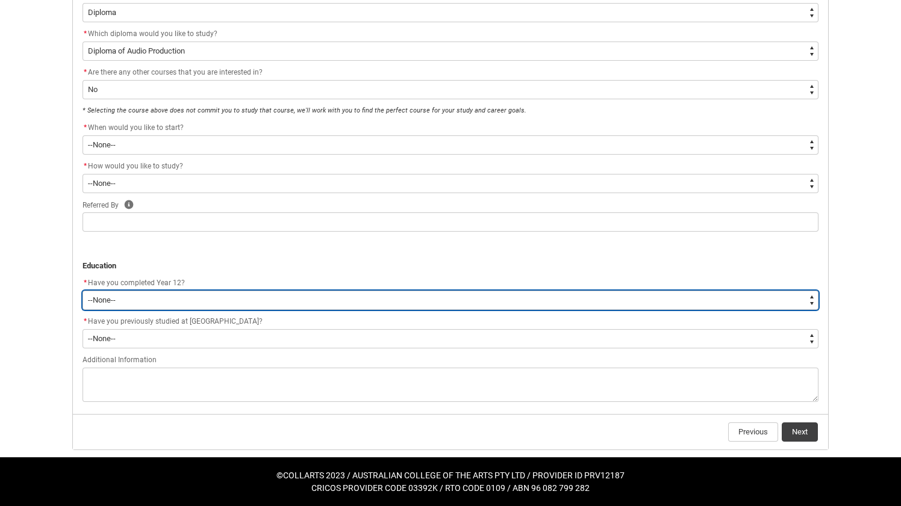
click at [240, 302] on select "--None-- Yes No Other" at bounding box center [450, 300] width 736 height 19
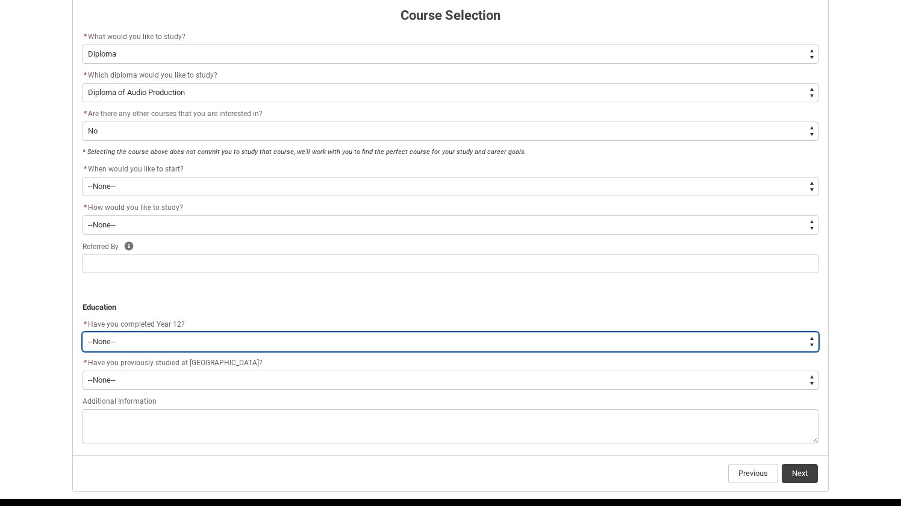
scroll to position [275, 0]
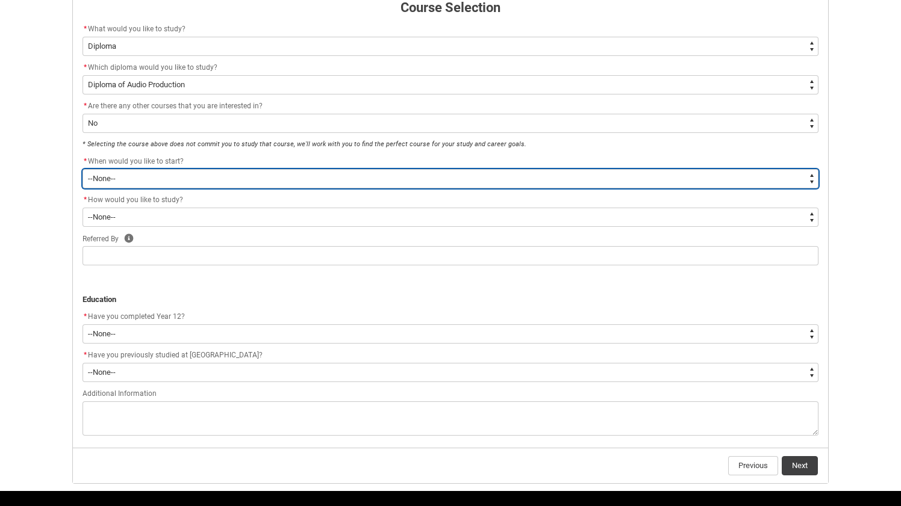
click at [268, 181] on select "--None-- Trimester 1 2026, starting [DATE] Trimester 3 2025, starting [DATE]" at bounding box center [450, 178] width 736 height 19
type lightning-select "Starting_Term.a0pI70000004aTYIAY"
click at [82, 169] on select "--None-- Trimester 1 2026, starting [DATE] Trimester 3 2025, starting [DATE]" at bounding box center [450, 178] width 736 height 19
select select "Starting_Term.a0pI70000004aTYIAY"
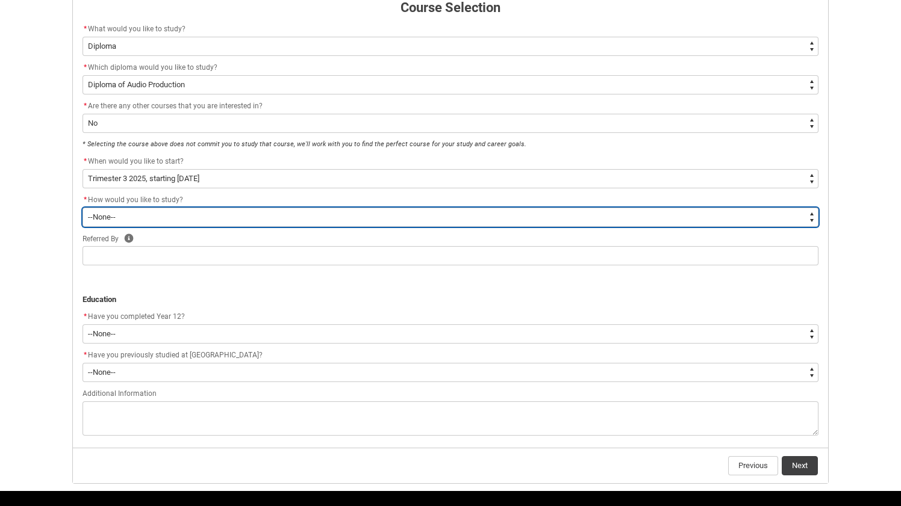
click at [238, 219] on select "--None-- On-campus Online" at bounding box center [450, 217] width 736 height 19
type lightning-select "WhichStudyMethod_OnCampus"
click at [82, 208] on select "--None-- On-campus Online" at bounding box center [450, 217] width 736 height 19
select select "WhichStudyMethod_OnCampus"
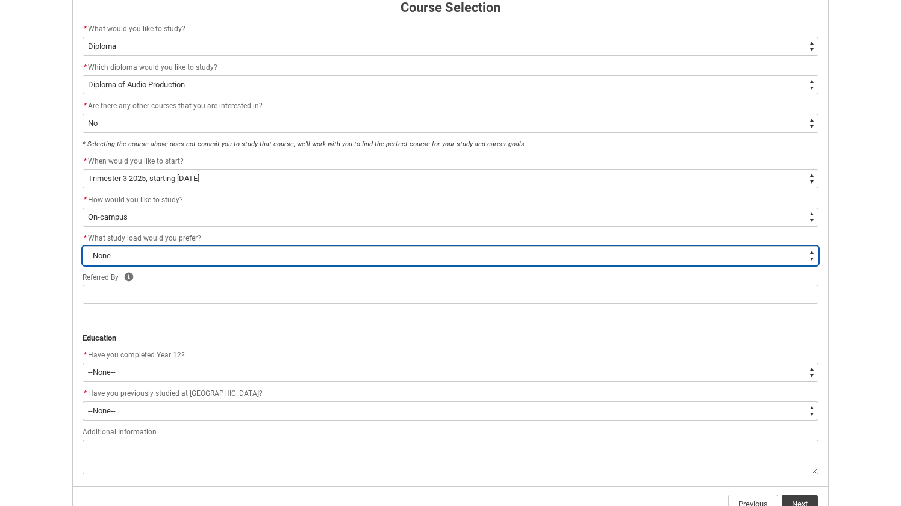
click at [212, 256] on select "--None-- Full-time Part-time" at bounding box center [450, 255] width 736 height 19
type lightning-select "WhichStudyLoad_PartTime"
click at [82, 246] on select "--None-- Full-time Part-time" at bounding box center [450, 255] width 736 height 19
select select "WhichStudyLoad_PartTime"
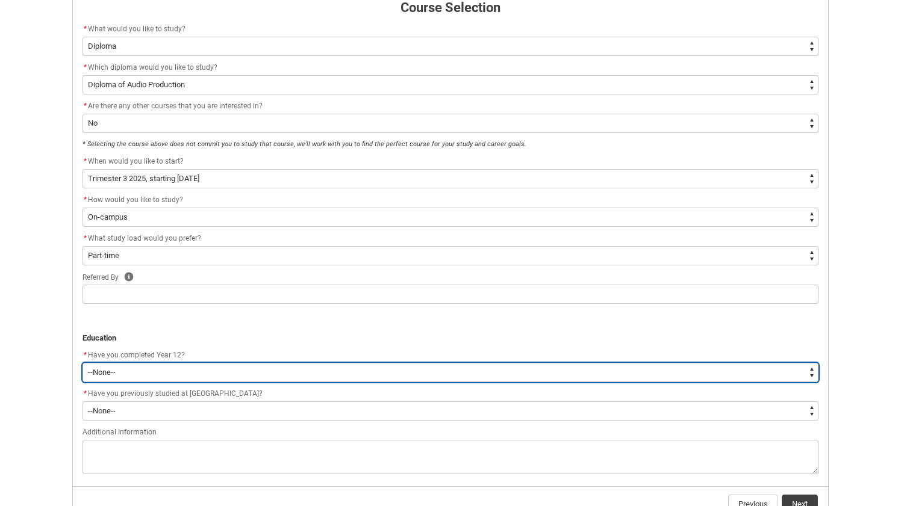
click at [173, 371] on select "--None-- Yes No Other" at bounding box center [450, 372] width 736 height 19
type lightning-select "Year_12_Completition.Yes"
click at [82, 363] on select "--None-- Yes No Other" at bounding box center [450, 372] width 736 height 19
select select "Year_12_Completition.Yes"
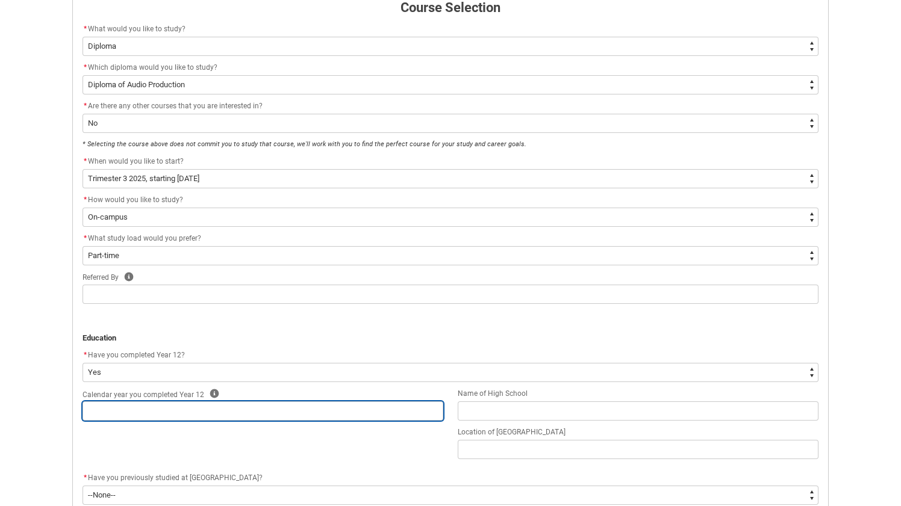
click at [188, 408] on input "REDU_Application_Form_for_Applicant flow" at bounding box center [262, 411] width 361 height 19
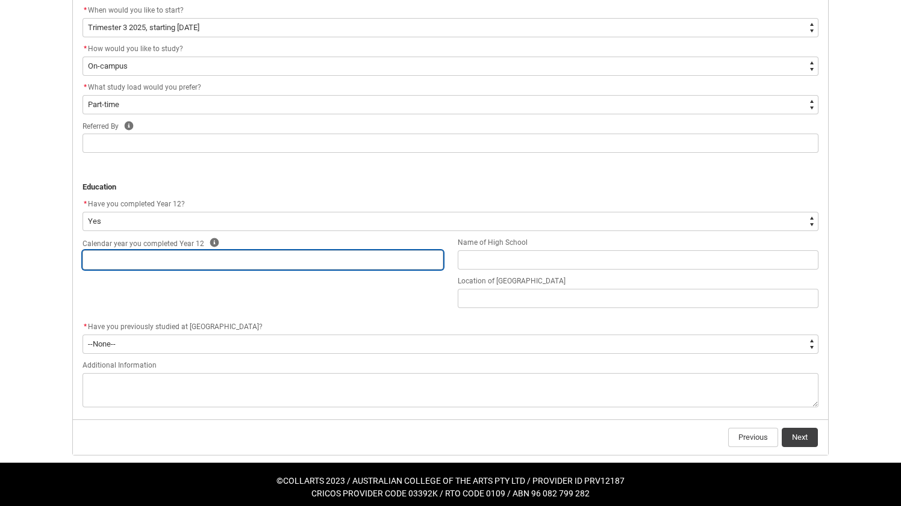
scroll to position [432, 0]
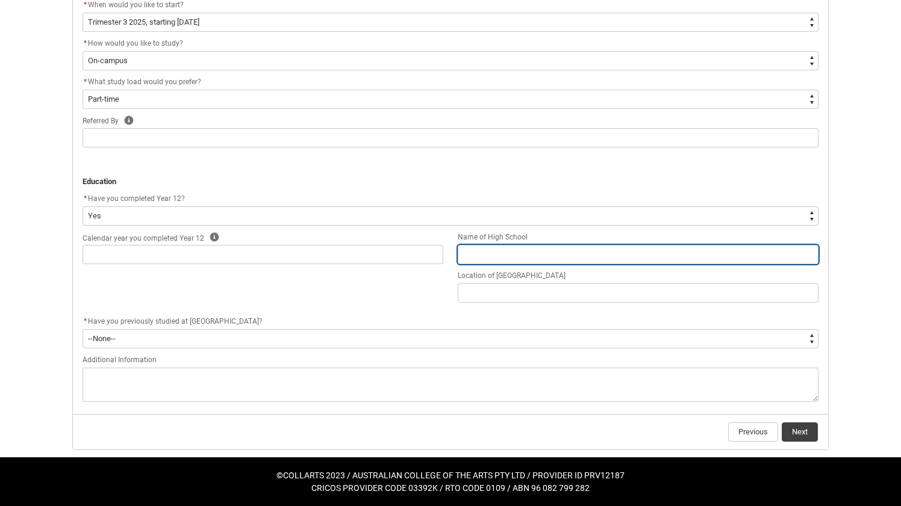
click at [489, 256] on input "REDU_Application_Form_for_Applicant flow" at bounding box center [638, 254] width 361 height 19
type lightning-primitive-input-simple "S"
type input "S"
type lightning-primitive-input-simple "SE"
type input "SE"
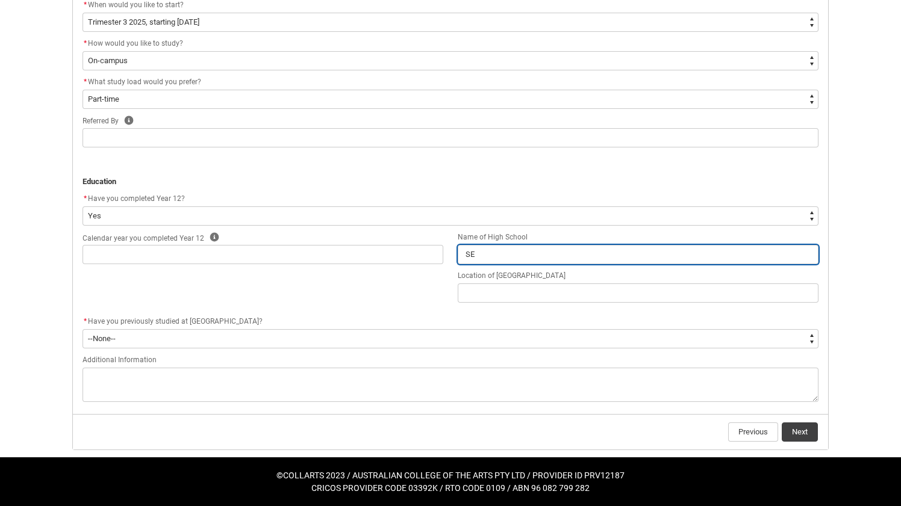
type lightning-primitive-input-simple "SEd"
type input "SEd"
type lightning-primitive-input-simple "SEda"
type input "SEda"
type lightning-primitive-input-simple "SEd"
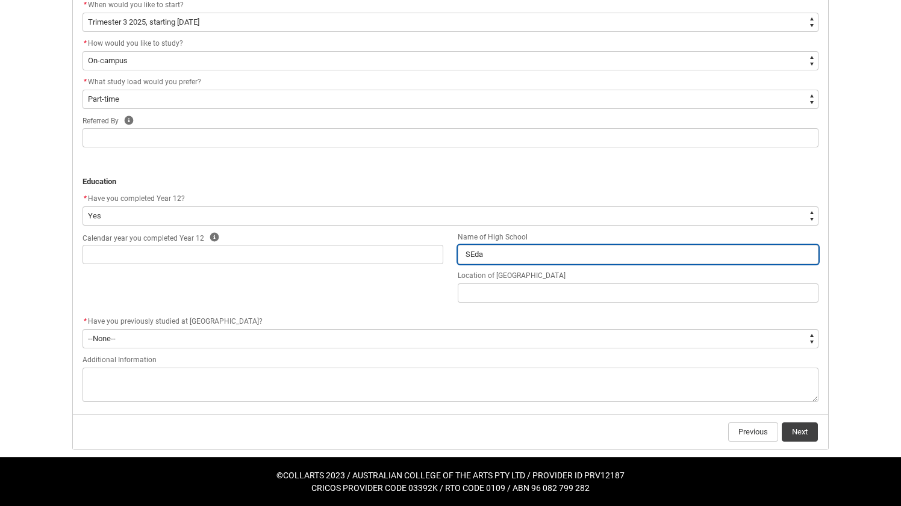
type input "SEd"
type lightning-primitive-input-simple "SE"
type input "SE"
type lightning-primitive-input-simple "SED"
type input "SED"
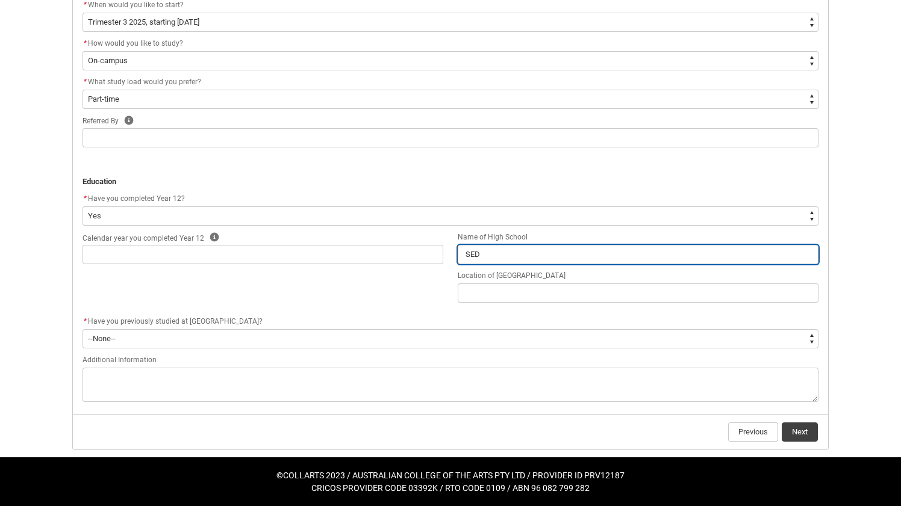
type lightning-primitive-input-simple "SEDA"
type input "SEDA"
type lightning-primitive-input-simple "SEDA"
type input "SEDA"
type lightning-primitive-input-simple "SEDA C"
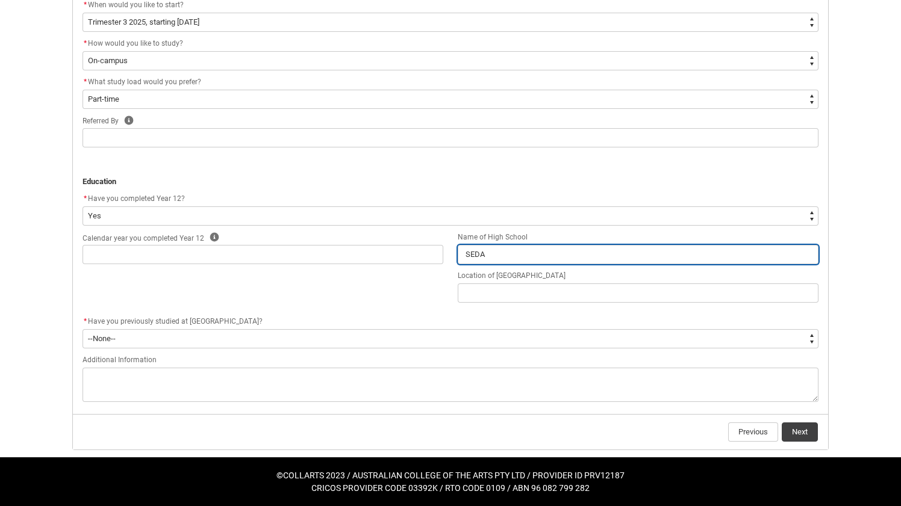
type input "SEDA C"
type lightning-primitive-input-simple "SEDA Co"
type input "SEDA Co"
type lightning-primitive-input-simple "SEDA Col"
type input "SEDA Col"
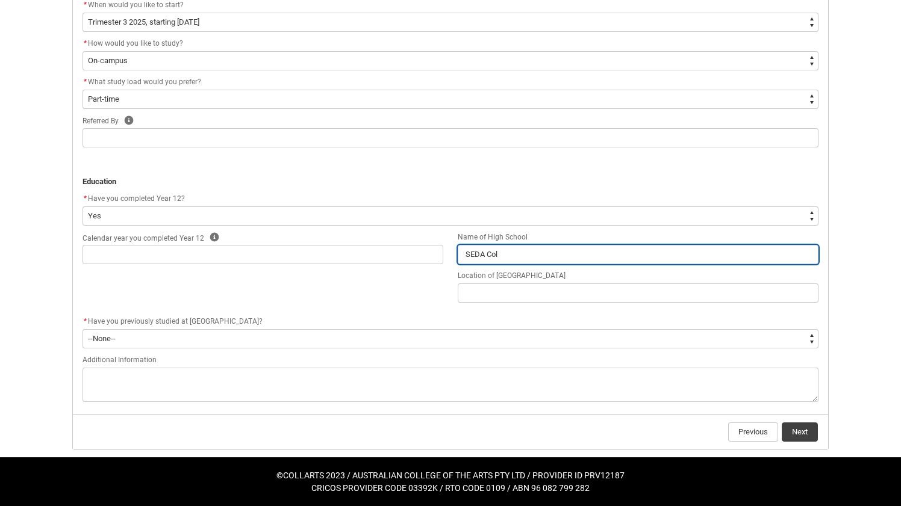
type lightning-primitive-input-simple "[PERSON_NAME]"
type input "[PERSON_NAME]"
type lightning-primitive-input-simple "[PERSON_NAME]"
type input "[PERSON_NAME]"
type lightning-primitive-input-simple "SEDA Colleg"
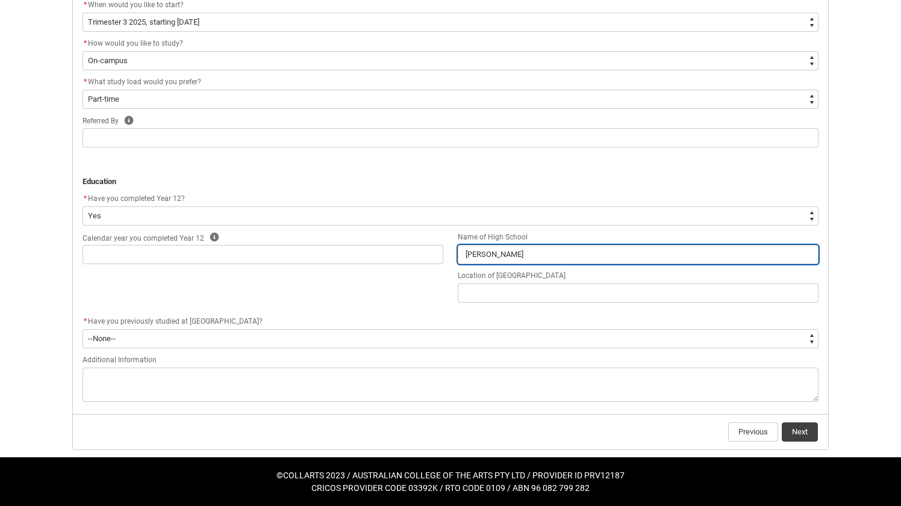
type input "SEDA Colleg"
type lightning-primitive-input-simple "SEDA College"
type input "SEDA College"
type lightning-primitive-input-simple "SEDA College"
type input "SEDA College"
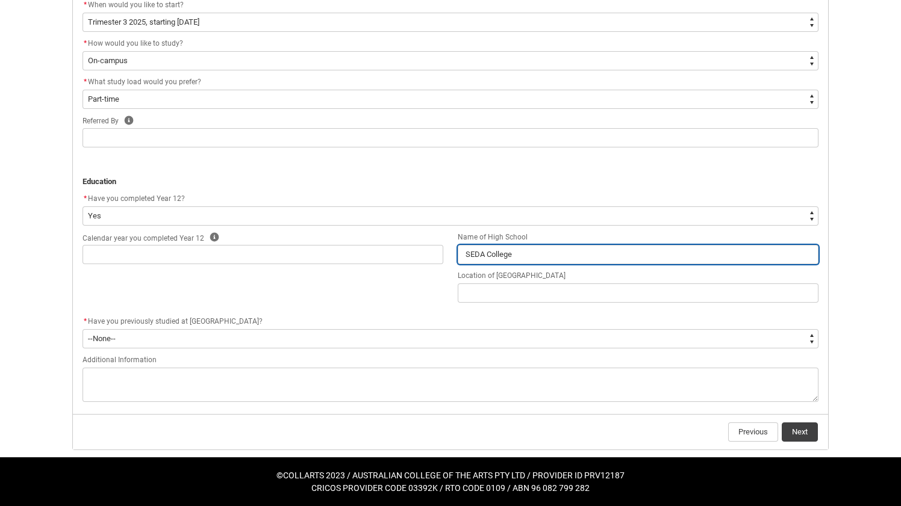
type lightning-primitive-input-simple "SEDA College C"
type input "SEDA College C"
type lightning-primitive-input-simple "SEDA College Cl"
type input "SEDA College Cl"
type lightning-primitive-input-simple "SEDA College Cla"
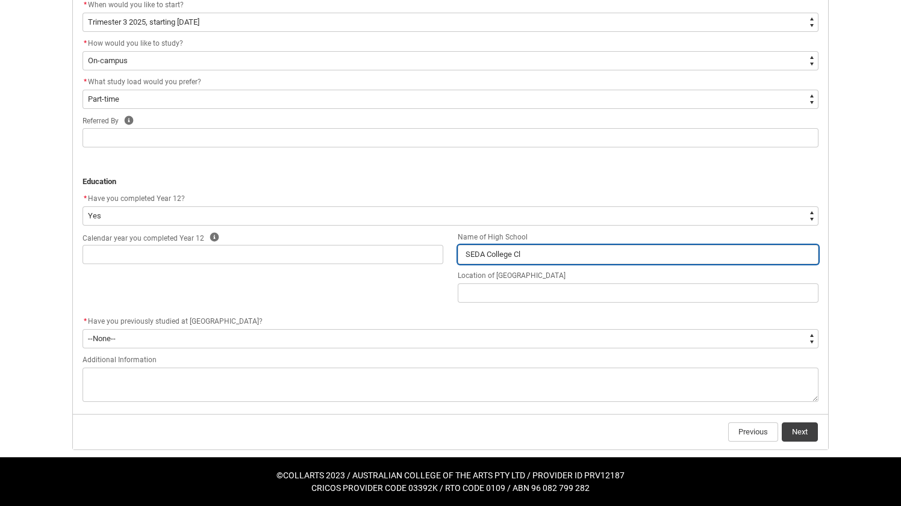
type input "SEDA College Cla"
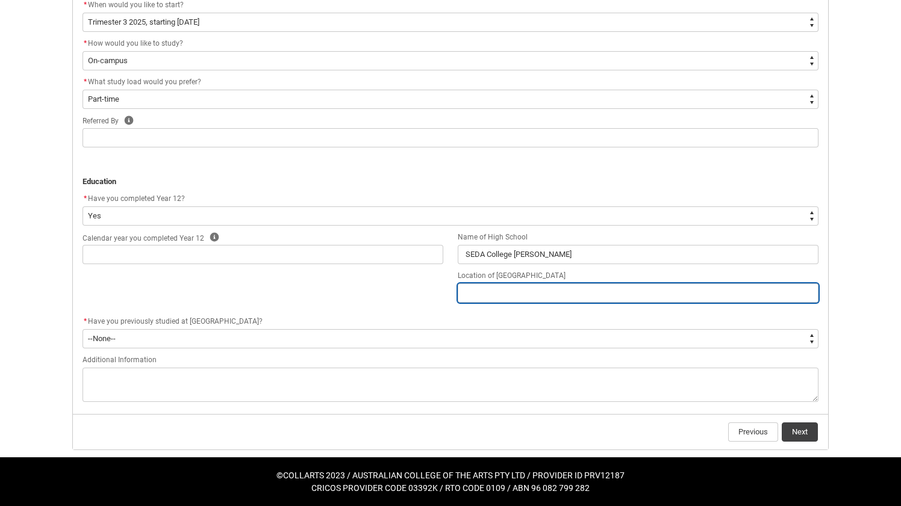
click at [497, 299] on input "REDU_Application_Form_for_Applicant flow" at bounding box center [638, 293] width 361 height 19
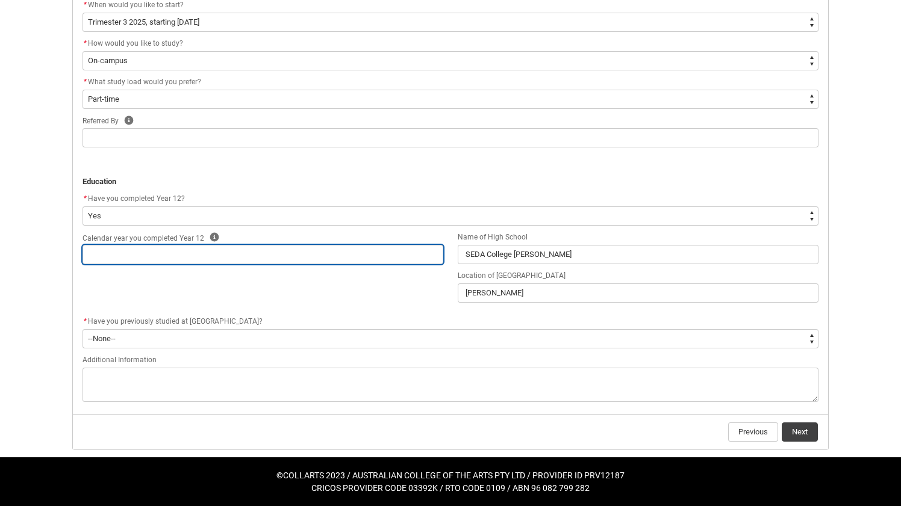
click at [110, 255] on input "REDU_Application_Form_for_Applicant flow" at bounding box center [262, 254] width 361 height 19
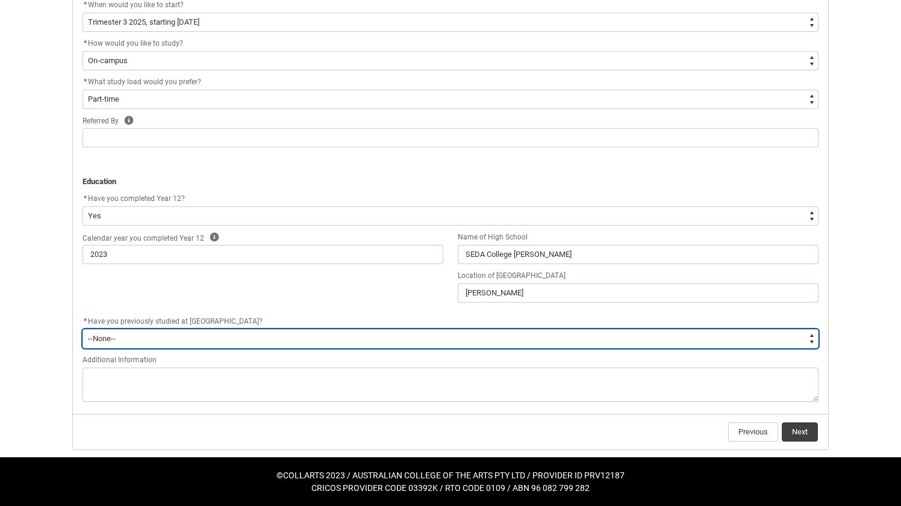
click at [266, 340] on select "--None-- Yes No" at bounding box center [450, 338] width 736 height 19
click at [82, 329] on select "--None-- Yes No" at bounding box center [450, 338] width 736 height 19
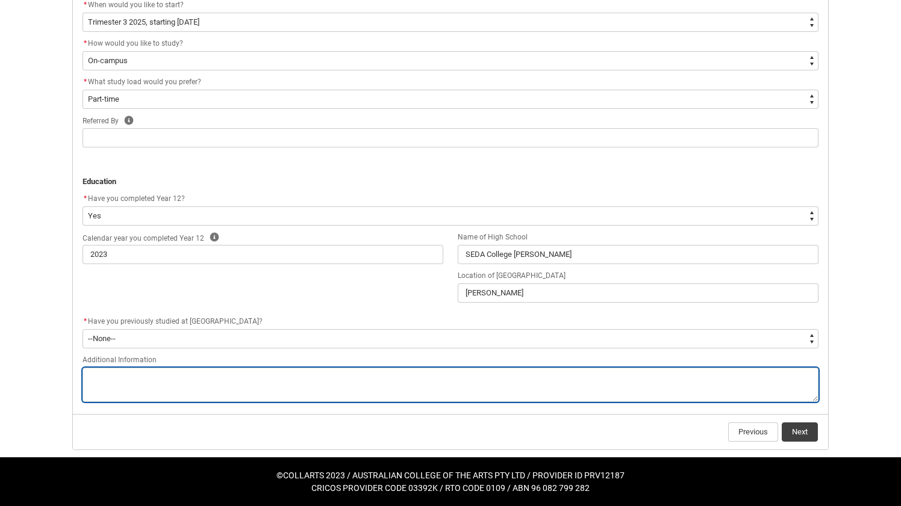
click at [135, 388] on textarea "REDU_Application_Form_for_Applicant flow" at bounding box center [450, 385] width 736 height 34
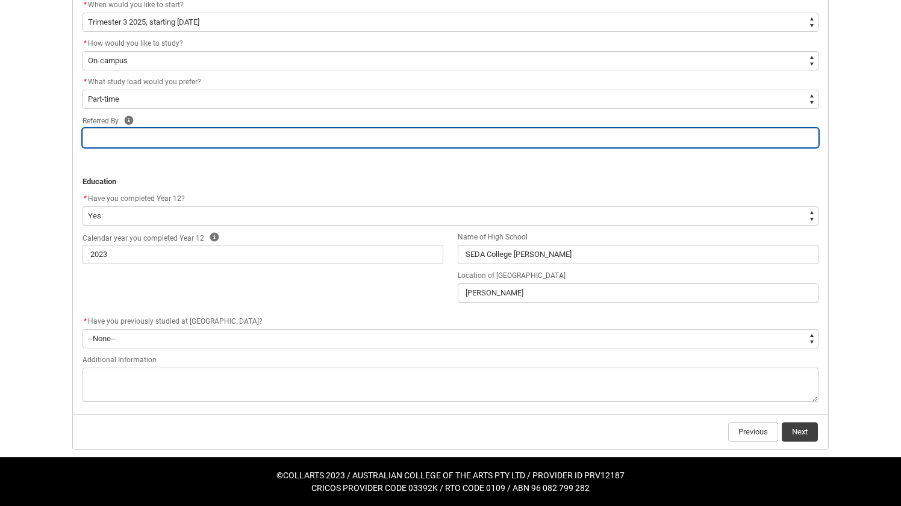
click at [110, 136] on input "REDU_Application_Form_for_Applicant flow" at bounding box center [450, 137] width 736 height 19
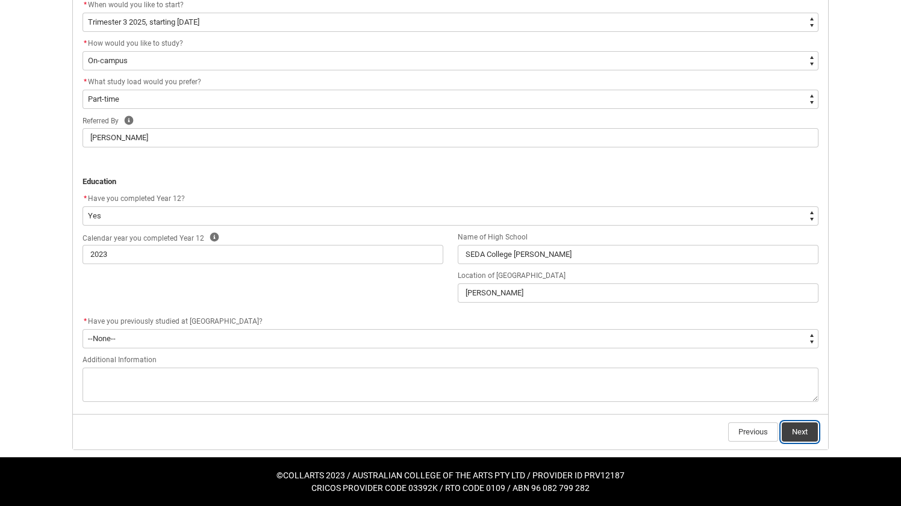
click at [799, 432] on button "Next" at bounding box center [799, 432] width 36 height 19
